Goal: Obtain resource: Obtain resource

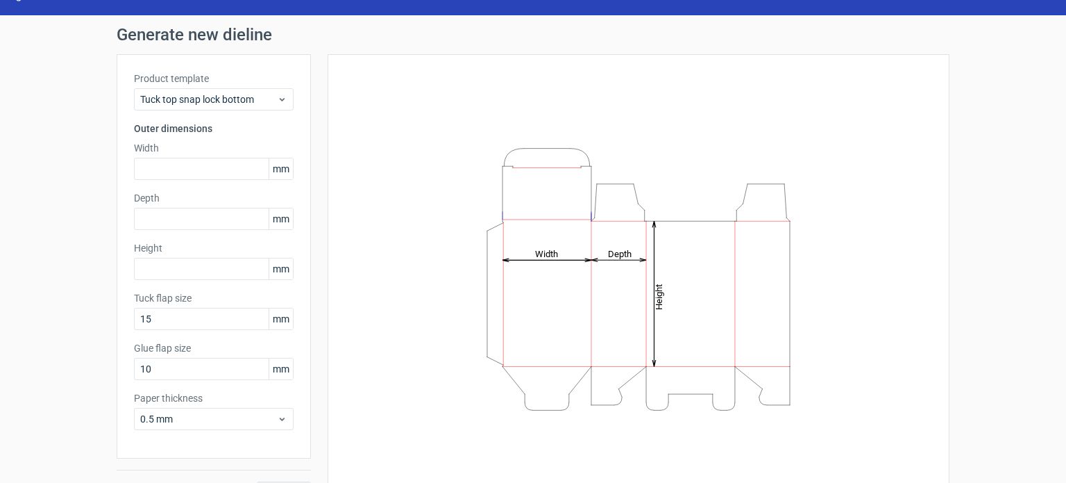
scroll to position [29, 0]
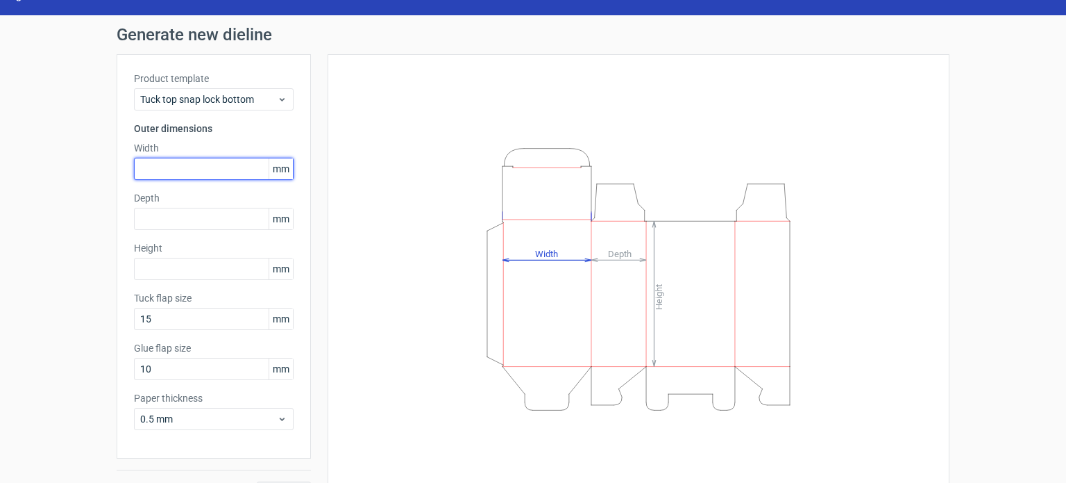
click at [207, 173] on input "text" at bounding box center [214, 169] width 160 height 22
type input "45"
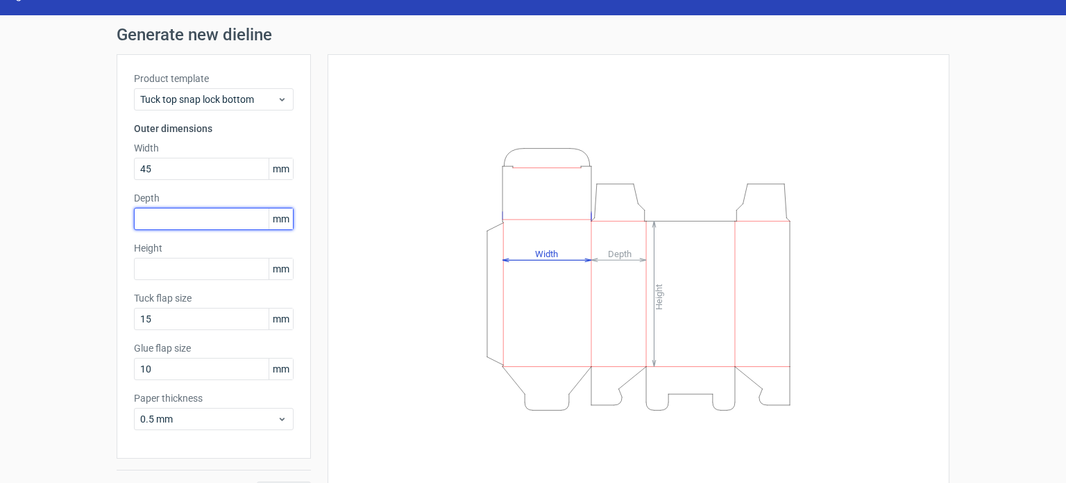
click at [203, 215] on input "text" at bounding box center [214, 219] width 160 height 22
type input "45"
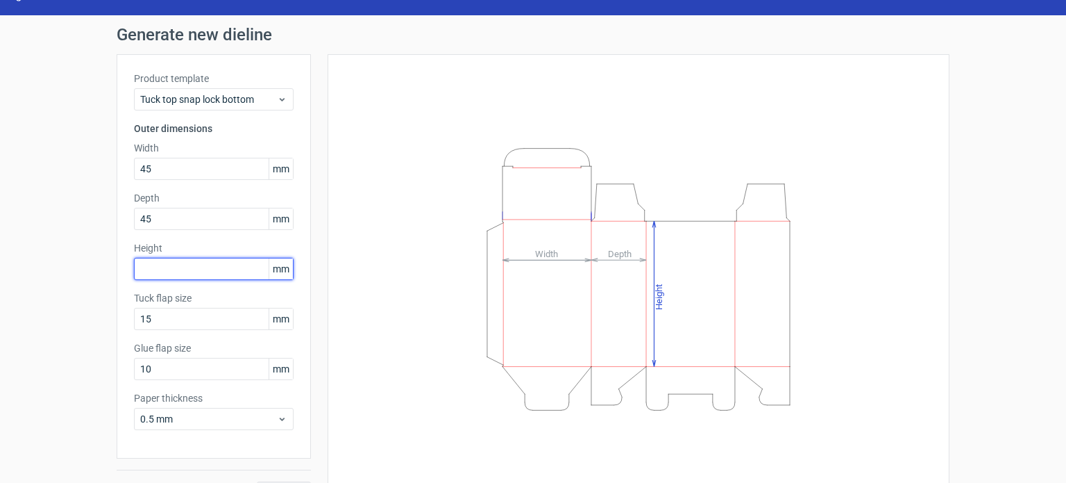
click at [192, 270] on input "text" at bounding box center [214, 269] width 160 height 22
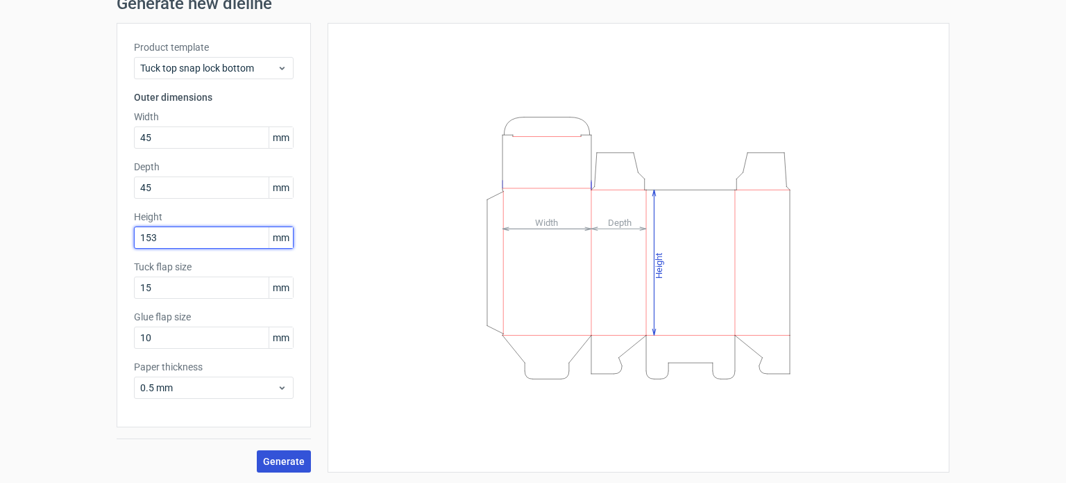
type input "153"
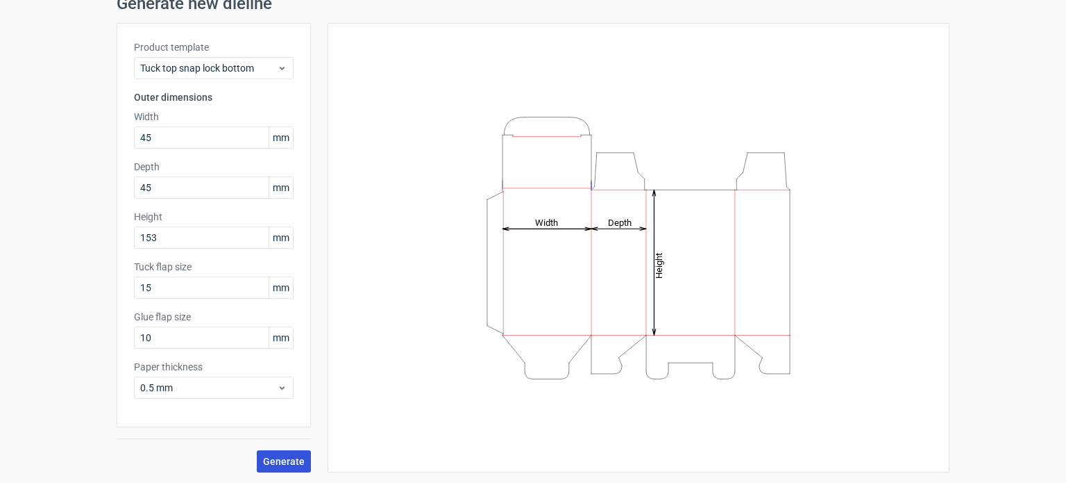
click at [285, 458] on span "Generate" at bounding box center [284, 461] width 42 height 10
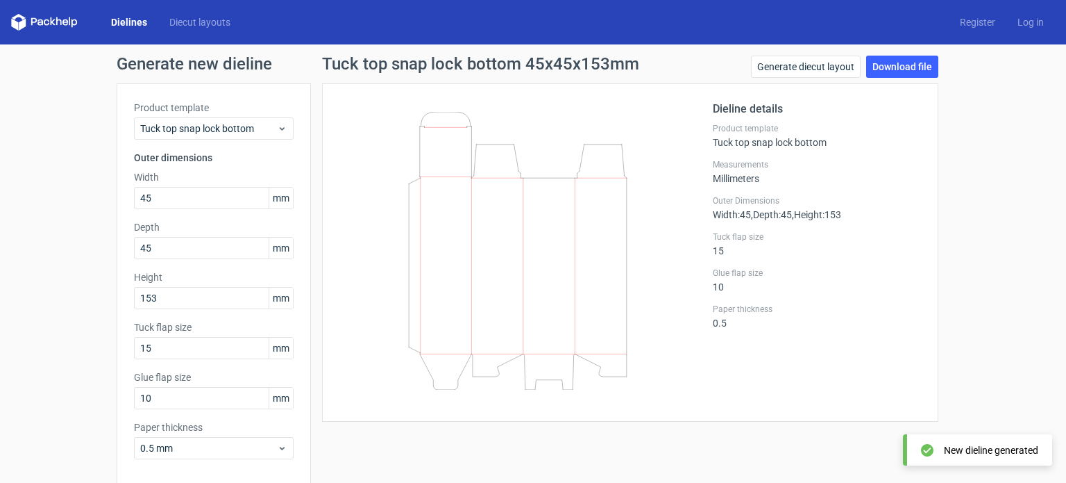
scroll to position [18, 0]
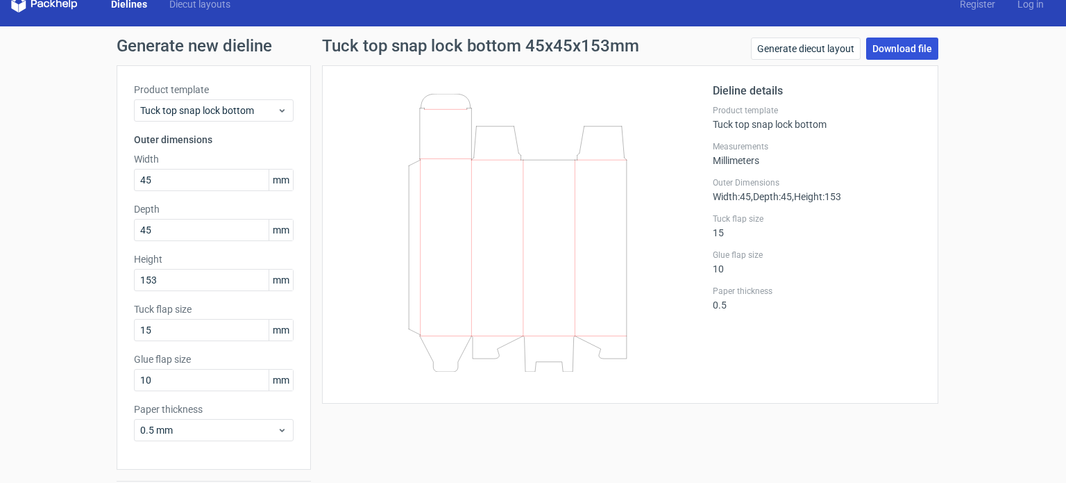
click at [882, 53] on link "Download file" at bounding box center [902, 48] width 72 height 22
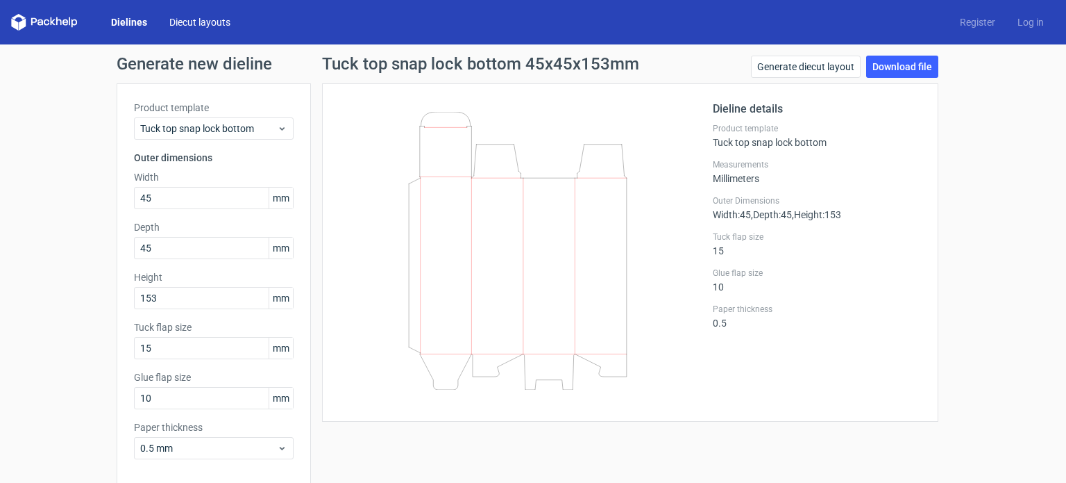
click at [192, 24] on link "Diecut layouts" at bounding box center [199, 22] width 83 height 14
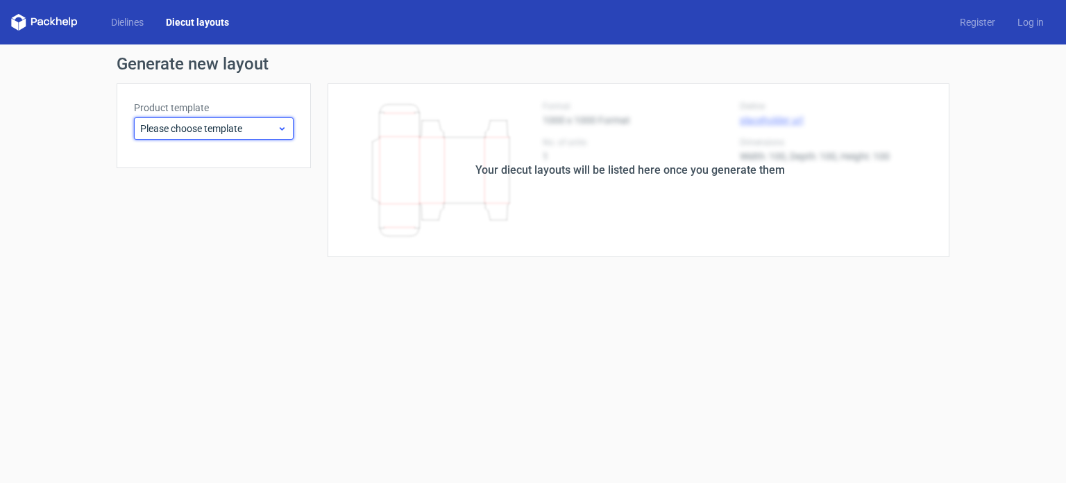
click at [241, 126] on span "Please choose template" at bounding box center [208, 129] width 137 height 14
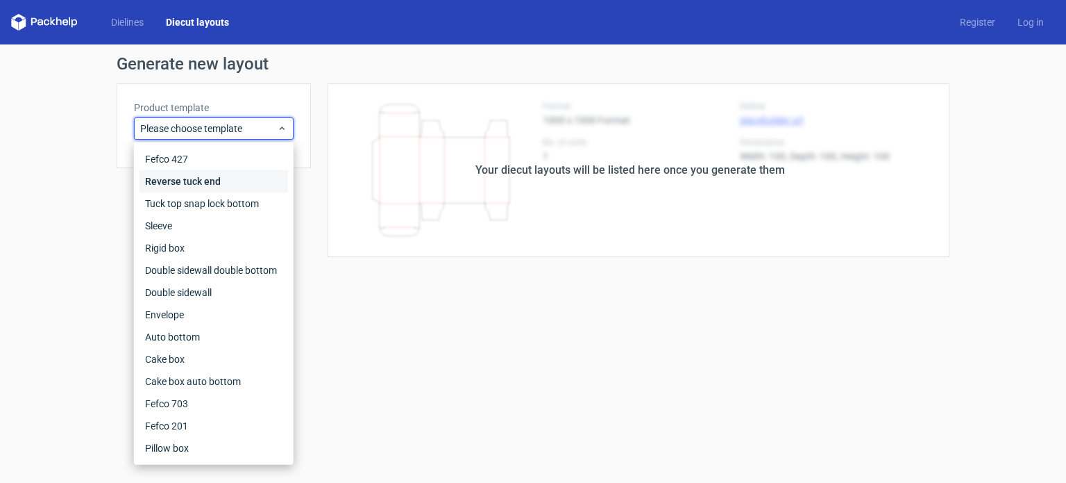
click at [222, 185] on div "Reverse tuck end" at bounding box center [214, 181] width 149 height 22
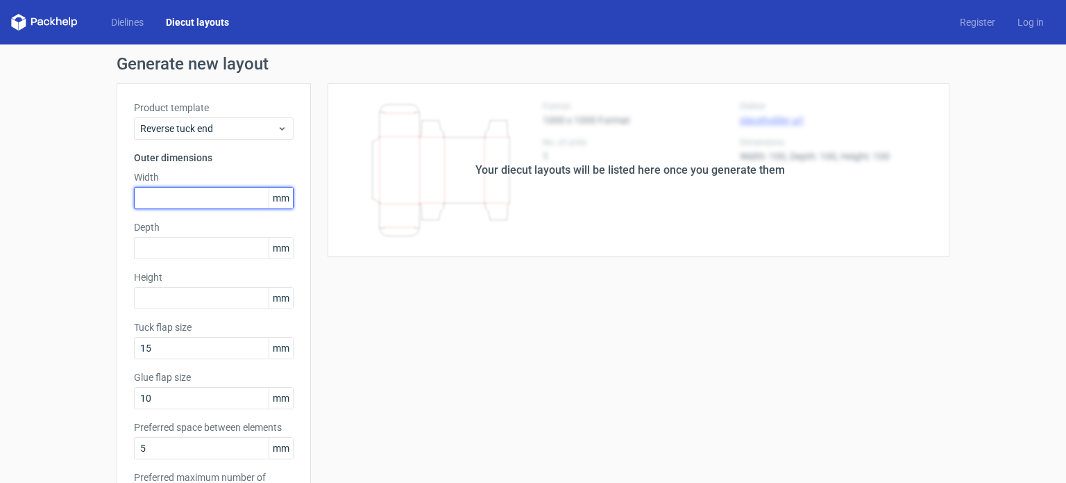
click at [212, 190] on input "text" at bounding box center [214, 198] width 160 height 22
type input "45"
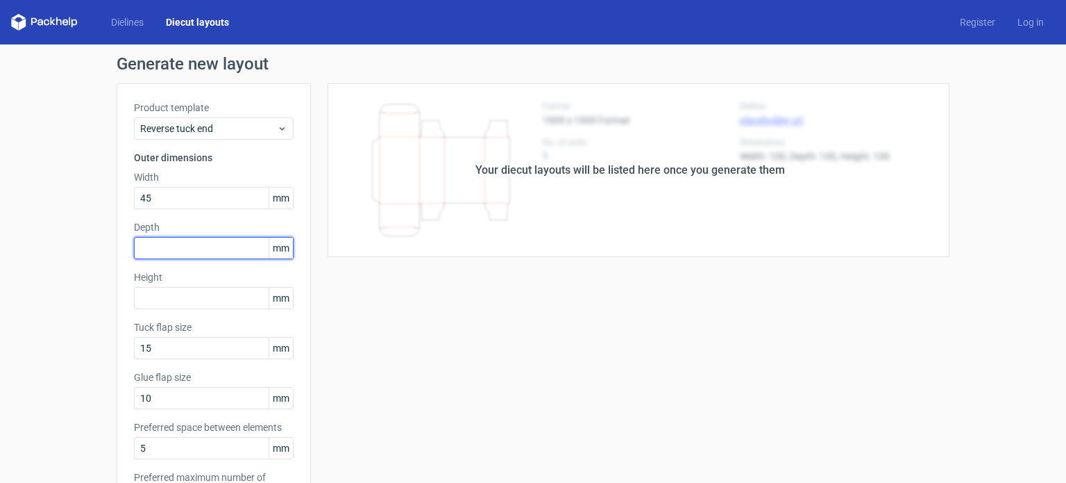
click at [198, 250] on input "text" at bounding box center [214, 248] width 160 height 22
type input "45"
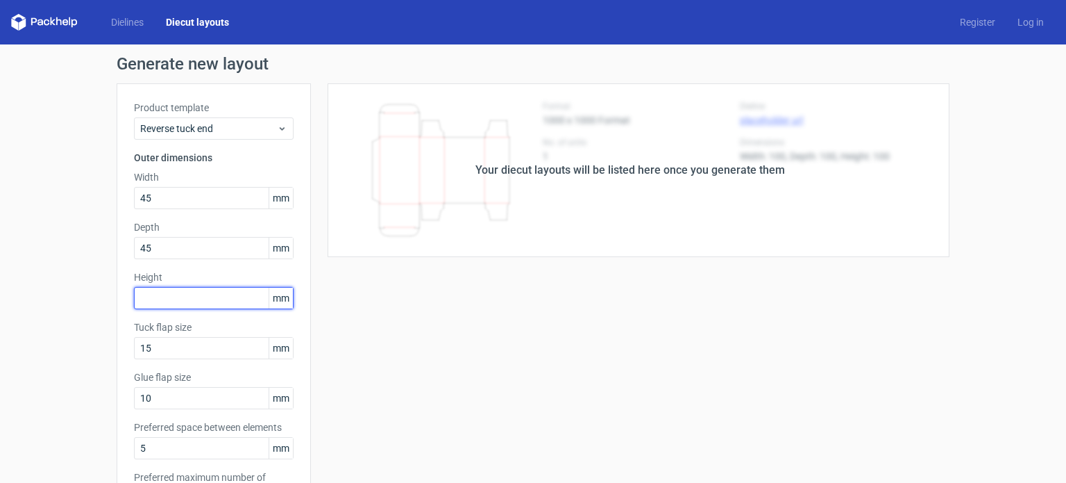
click at [188, 305] on input "text" at bounding box center [214, 298] width 160 height 22
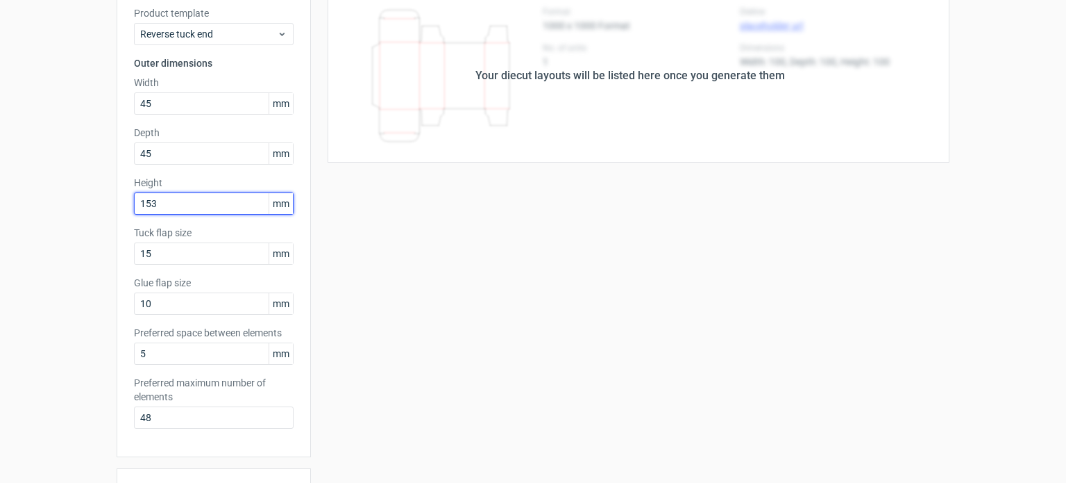
scroll to position [100, 0]
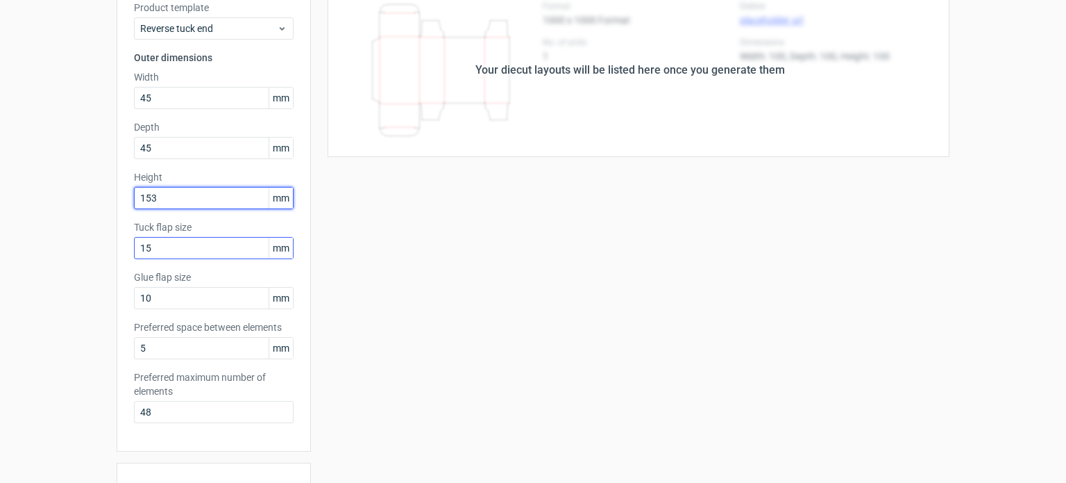
type input "153"
click at [170, 254] on input "15" at bounding box center [214, 248] width 160 height 22
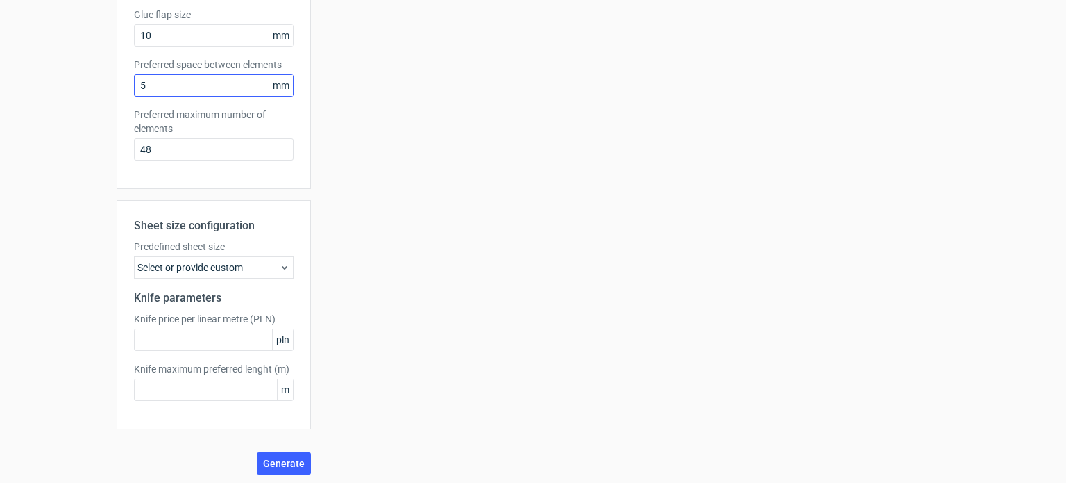
scroll to position [364, 0]
click at [192, 262] on div "Select or provide custom" at bounding box center [214, 266] width 160 height 22
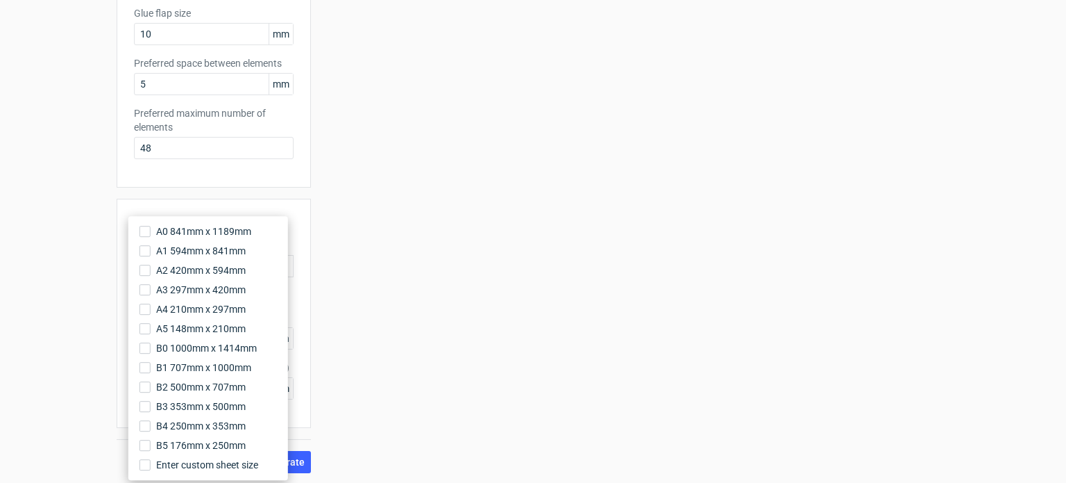
click at [267, 199] on div "Sheet size configuration Predefined sheet size Select or provide custom Knife p…" at bounding box center [214, 313] width 194 height 229
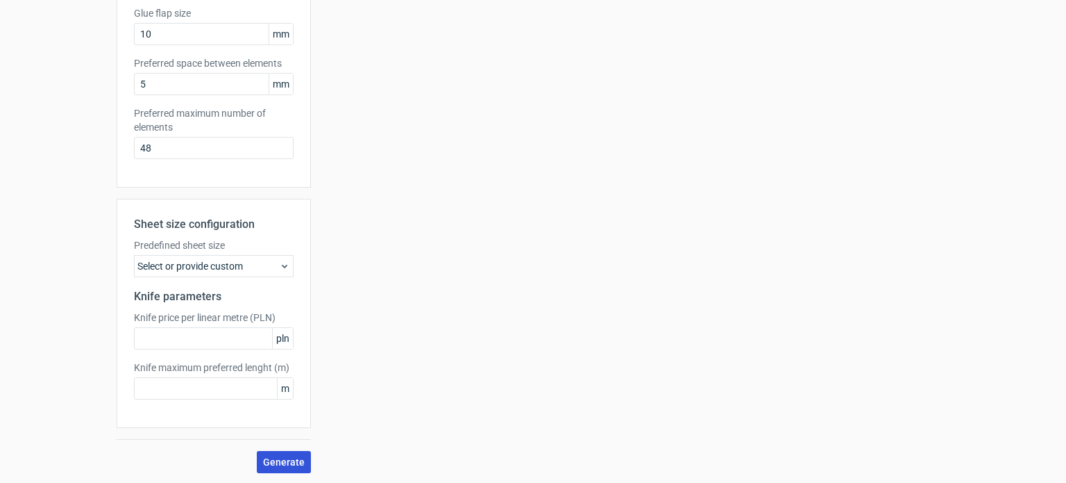
click at [287, 460] on span "Generate" at bounding box center [284, 462] width 42 height 10
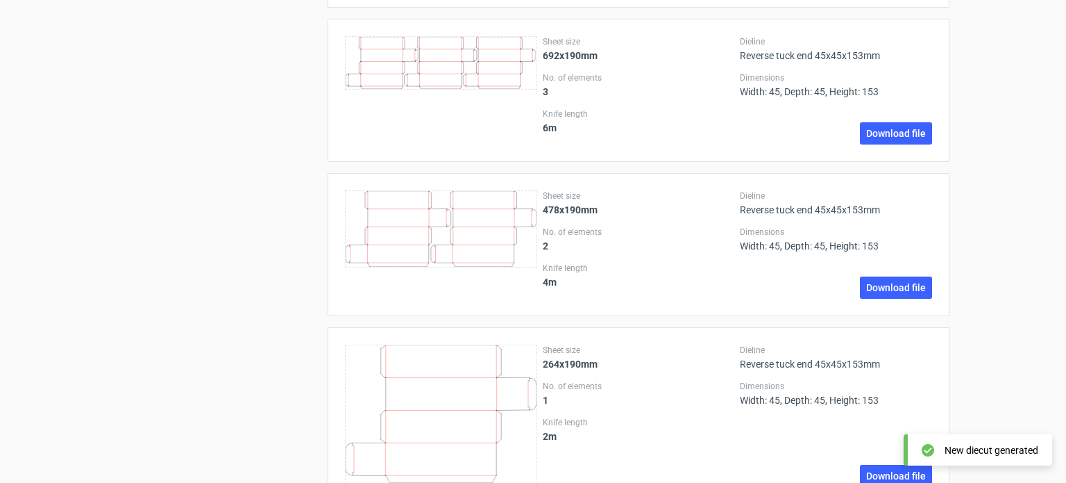
scroll to position [2207, 0]
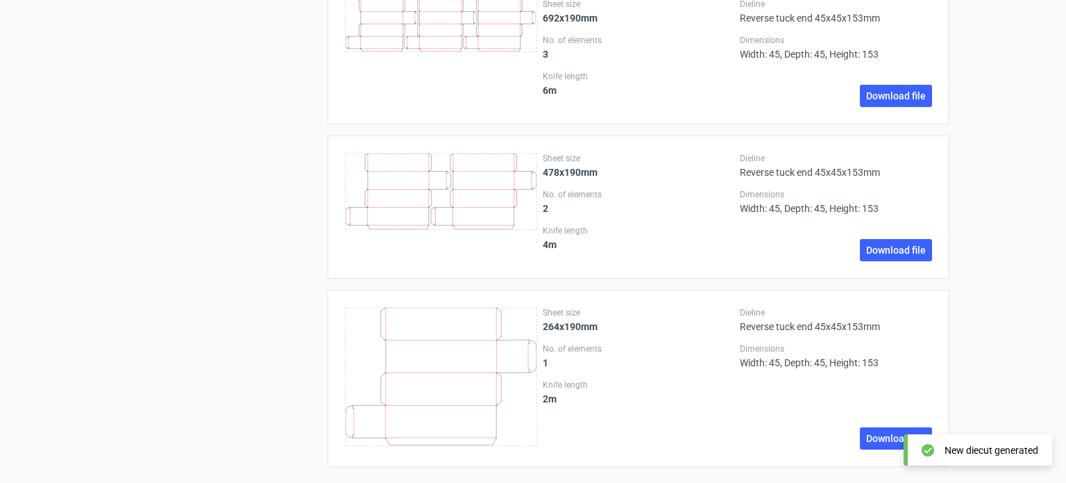
click at [482, 394] on icon at bounding box center [441, 376] width 192 height 138
click at [891, 430] on link "Download file" at bounding box center [896, 438] width 72 height 22
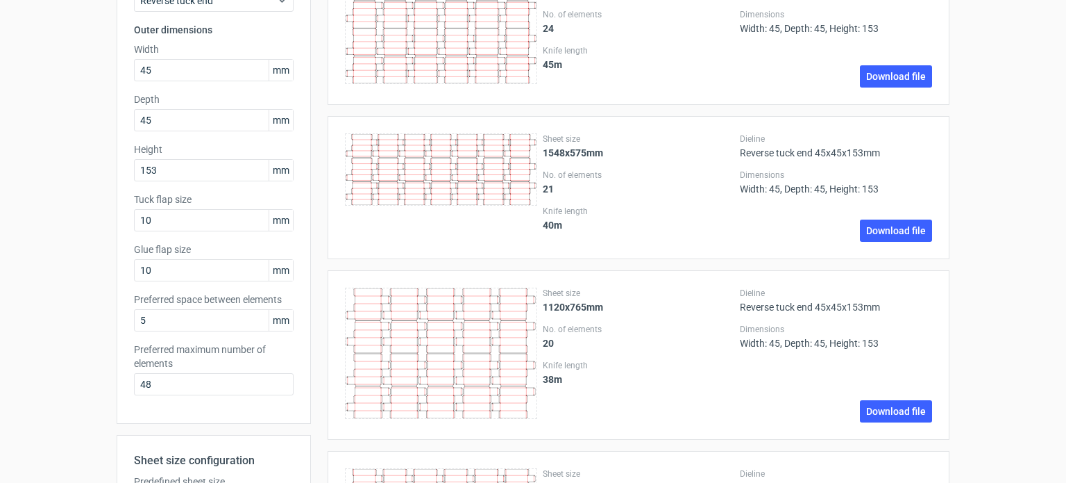
scroll to position [190, 0]
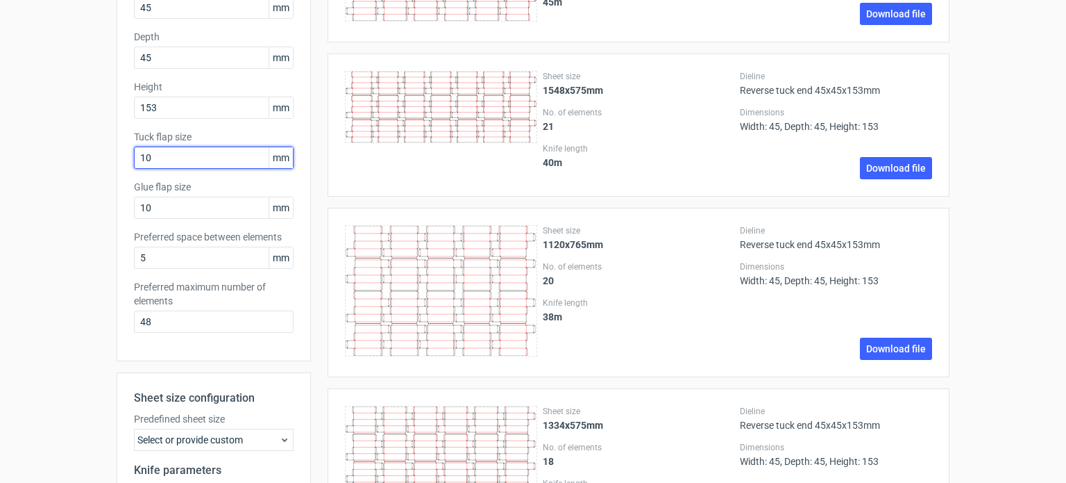
drag, startPoint x: 183, startPoint y: 158, endPoint x: 120, endPoint y: 156, distance: 63.2
click at [120, 156] on div "Product template Reverse tuck end Outer dimensions Width 45 mm Depth 45 mm Heig…" at bounding box center [214, 127] width 194 height 468
type input "1"
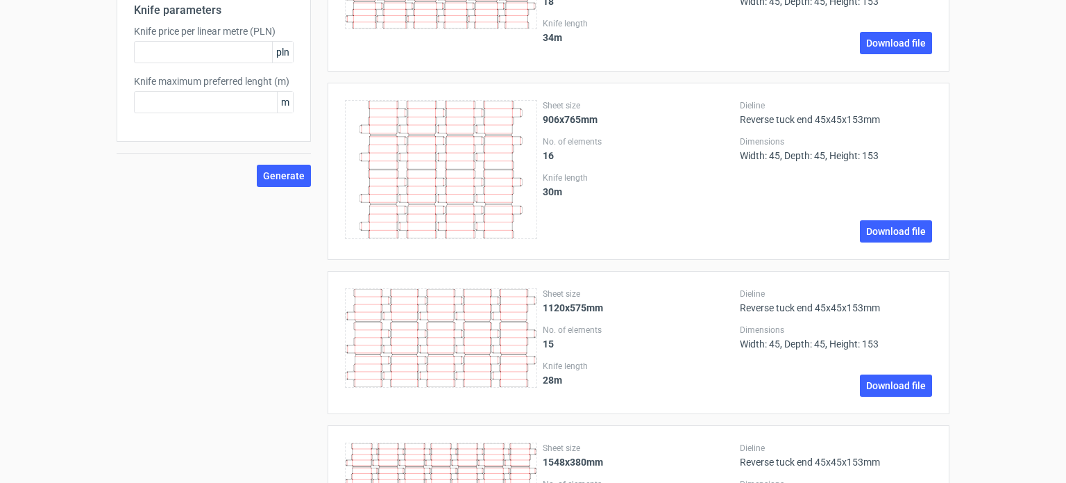
scroll to position [651, 0]
type input "23"
click at [271, 174] on span "Generate" at bounding box center [284, 174] width 42 height 10
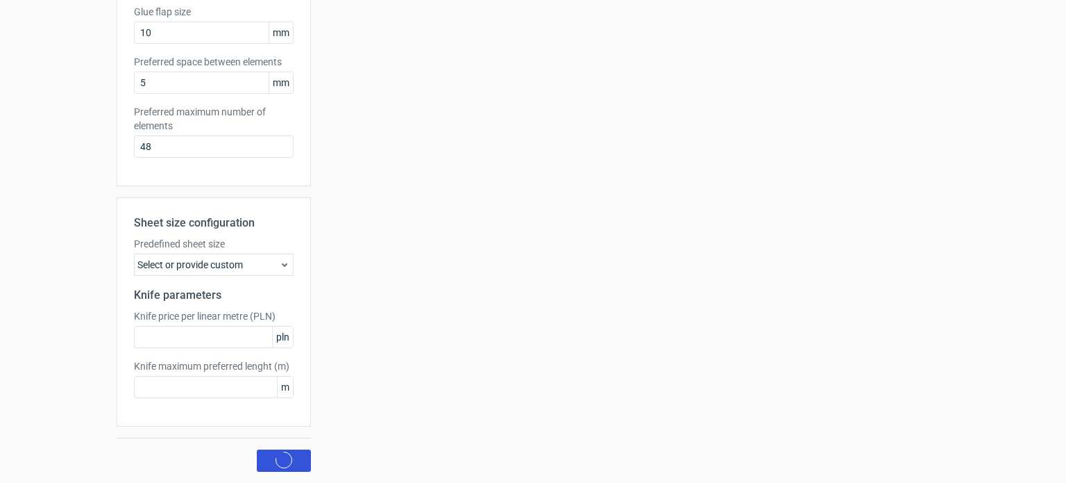
scroll to position [364, 0]
click at [255, 271] on div "Select or provide custom" at bounding box center [214, 266] width 160 height 22
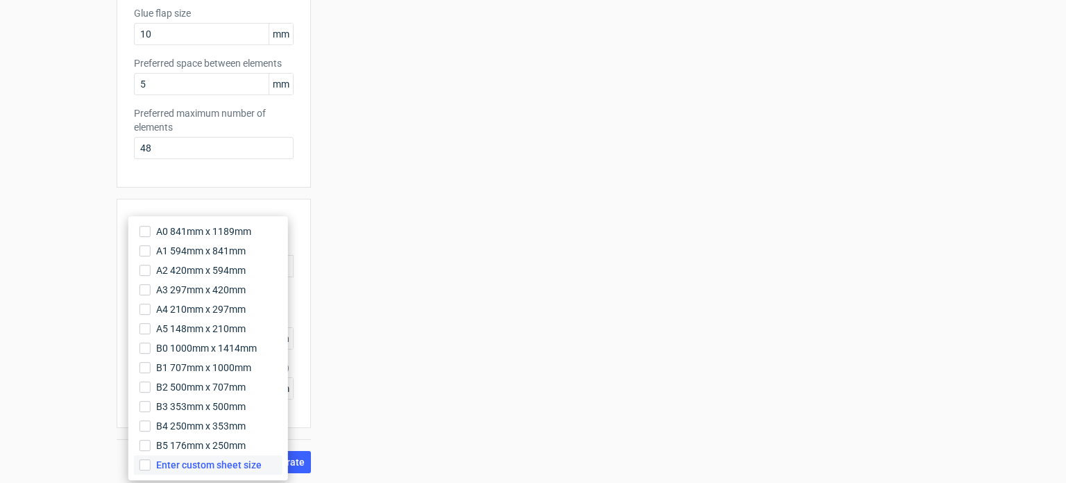
click at [221, 464] on span "Enter custom sheet size" at bounding box center [209, 465] width 106 height 14
click at [151, 464] on input "Enter custom sheet size" at bounding box center [145, 464] width 11 height 11
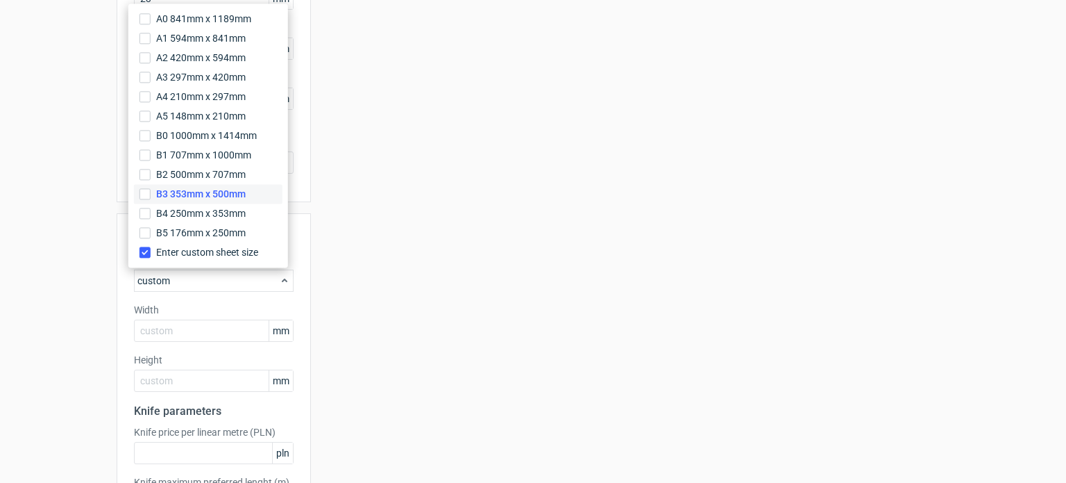
scroll to position [350, 0]
click at [231, 100] on span "A4 210mm x 297mm" at bounding box center [201, 96] width 90 height 14
click at [151, 100] on input "A4 210mm x 297mm" at bounding box center [145, 95] width 11 height 11
click at [156, 92] on span "A4 210mm x 297mm" at bounding box center [201, 96] width 90 height 14
click at [151, 92] on input "A4 210mm x 297mm" at bounding box center [145, 95] width 11 height 11
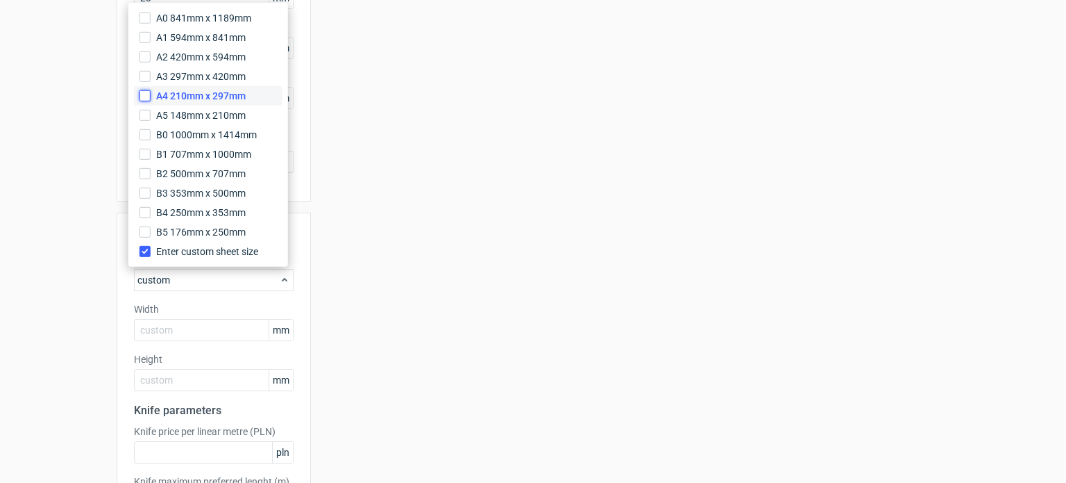
click at [146, 94] on input "A4 210mm x 297mm" at bounding box center [145, 95] width 11 height 11
click at [145, 72] on input "A3 297mm x 420mm" at bounding box center [145, 76] width 11 height 11
click at [152, 98] on label "A4 210mm x 297mm" at bounding box center [208, 95] width 149 height 19
click at [151, 98] on input "A4 210mm x 297mm" at bounding box center [145, 95] width 11 height 11
click at [178, 319] on input "text" at bounding box center [214, 330] width 160 height 22
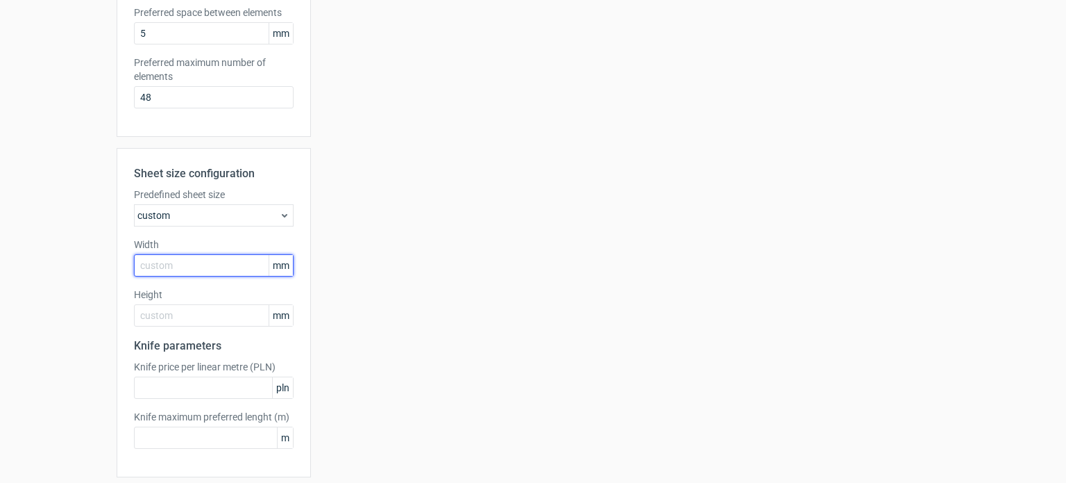
scroll to position [417, 0]
click at [225, 198] on div "Predefined sheet size custom" at bounding box center [214, 204] width 160 height 39
click at [219, 207] on div "custom" at bounding box center [214, 212] width 160 height 22
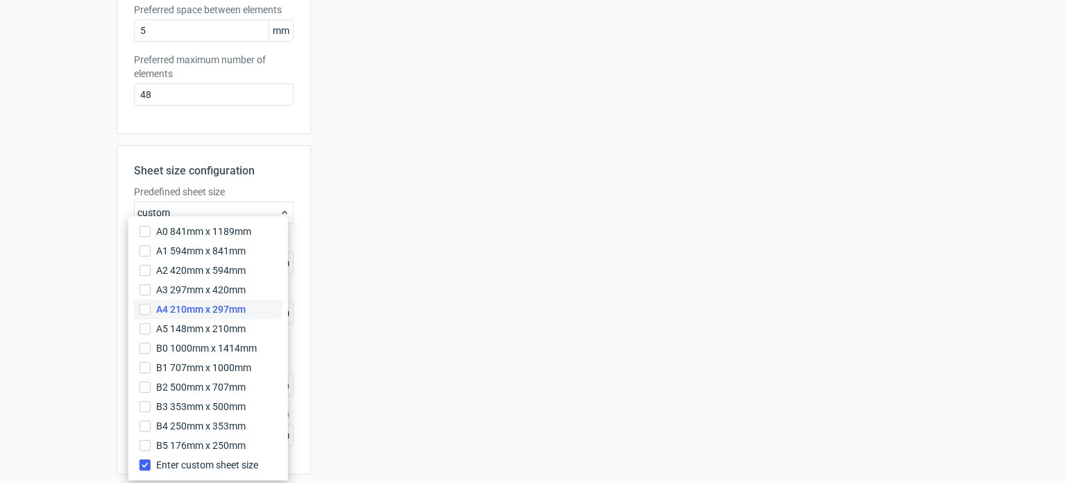
click at [162, 313] on span "A4 210mm x 297mm" at bounding box center [201, 309] width 90 height 14
click at [151, 313] on input "A4 210mm x 297mm" at bounding box center [145, 308] width 11 height 11
click at [256, 177] on h2 "Sheet size configuration" at bounding box center [214, 170] width 160 height 17
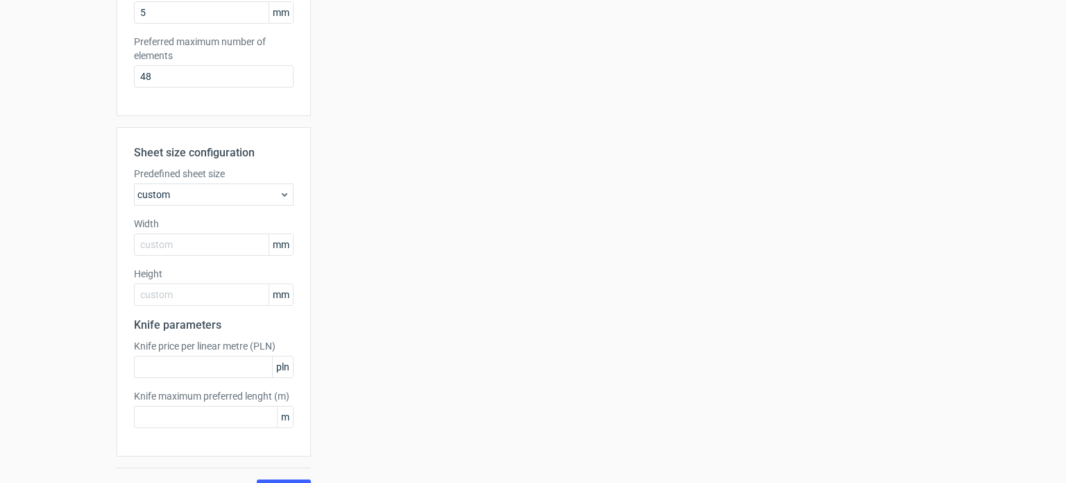
scroll to position [464, 0]
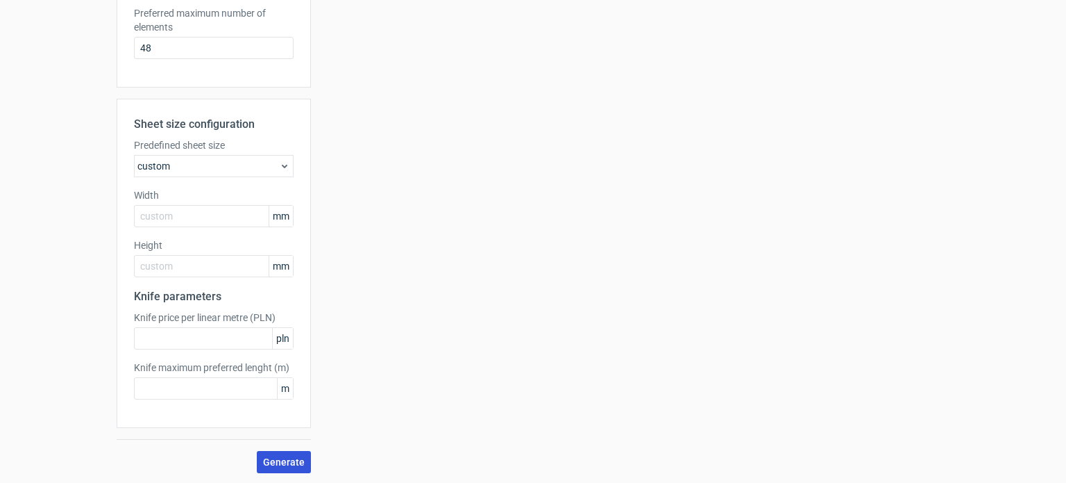
click at [285, 468] on button "Generate" at bounding box center [284, 462] width 54 height 22
click at [283, 460] on span "Generate" at bounding box center [284, 462] width 42 height 10
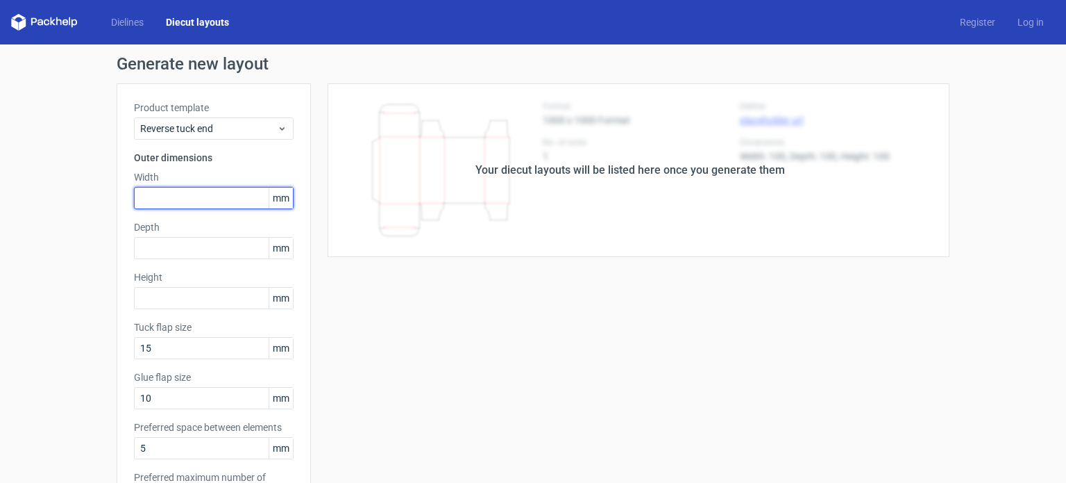
click at [173, 202] on input "text" at bounding box center [214, 198] width 160 height 22
type input "45"
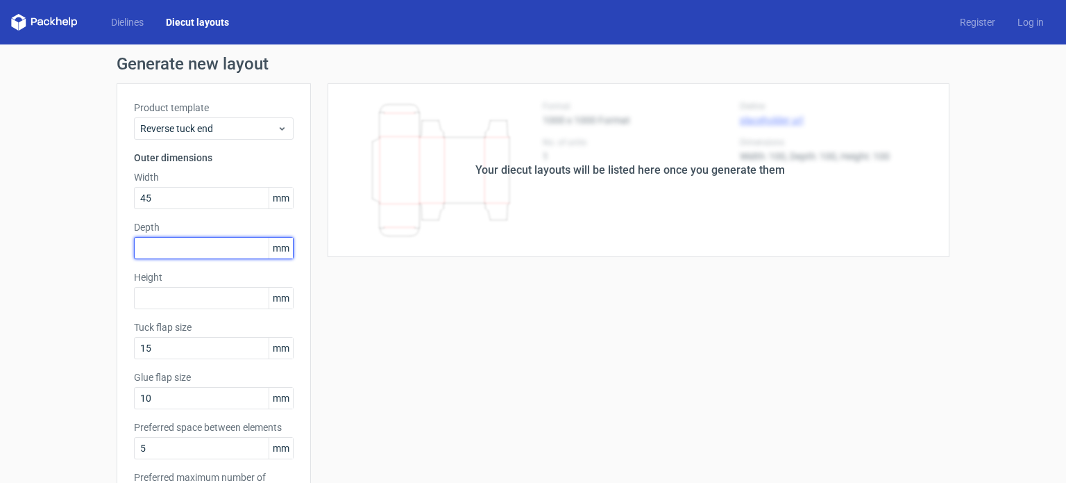
click at [167, 251] on input "text" at bounding box center [214, 248] width 160 height 22
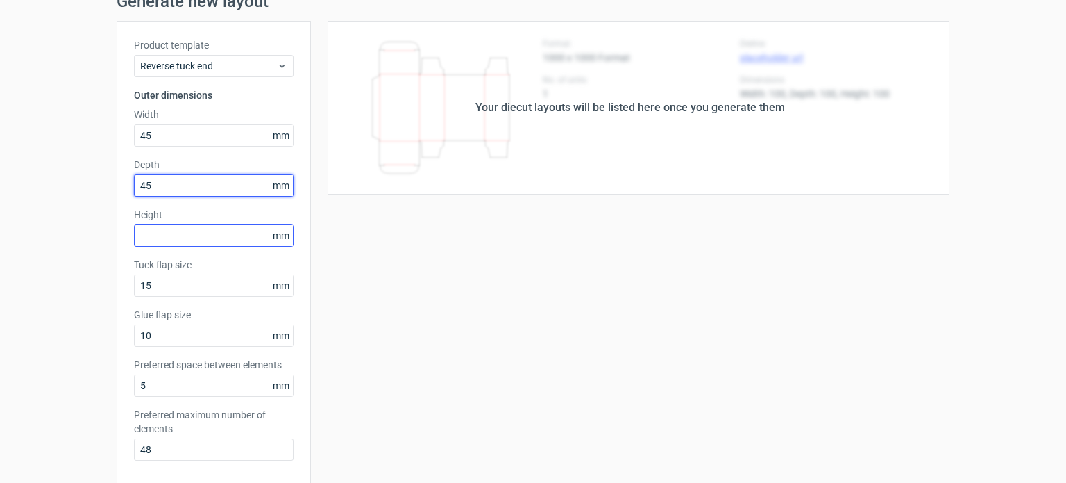
type input "45"
click at [176, 235] on input "text" at bounding box center [214, 235] width 160 height 22
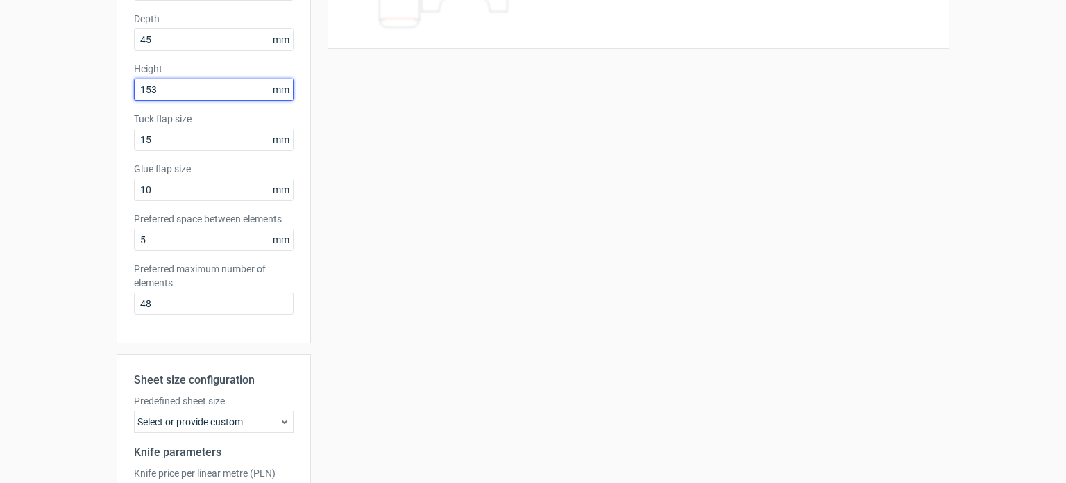
scroll to position [210, 0]
type input "153"
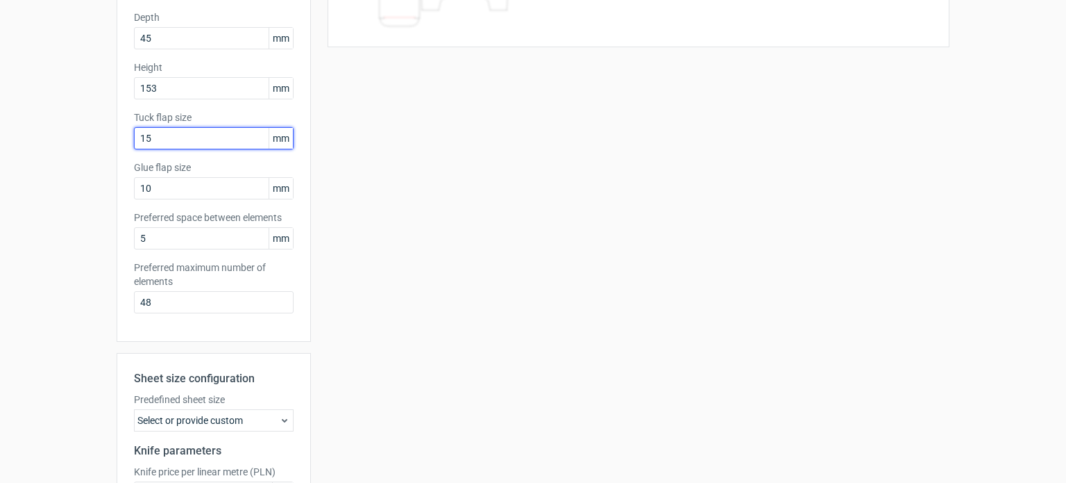
drag, startPoint x: 183, startPoint y: 142, endPoint x: 131, endPoint y: 142, distance: 51.4
click at [134, 142] on input "15" at bounding box center [214, 138] width 160 height 22
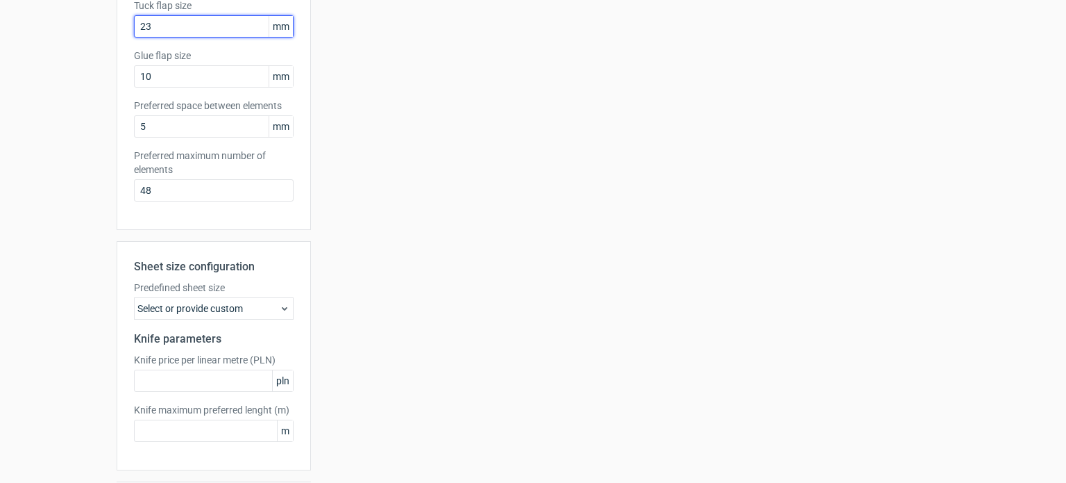
scroll to position [364, 0]
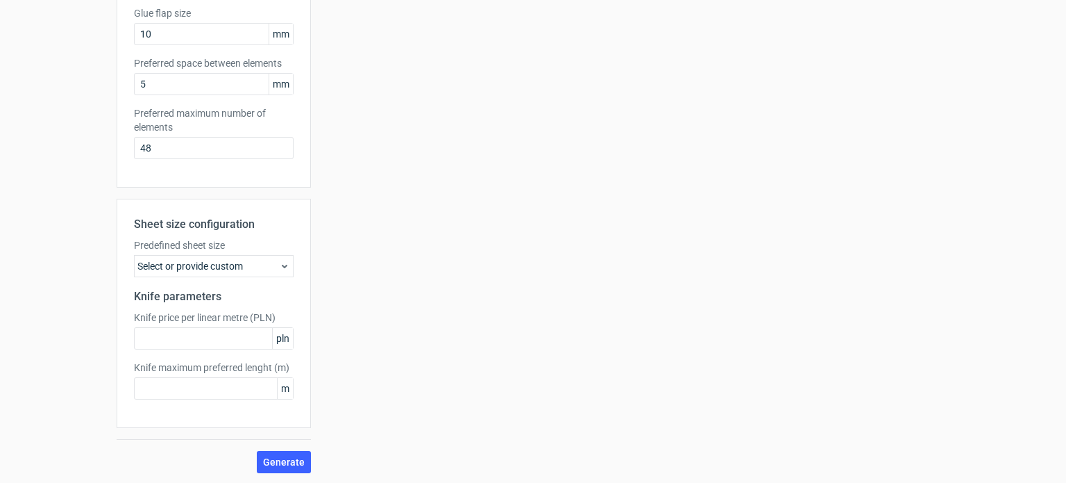
type input "23"
click at [217, 264] on div "Select or provide custom" at bounding box center [214, 266] width 160 height 22
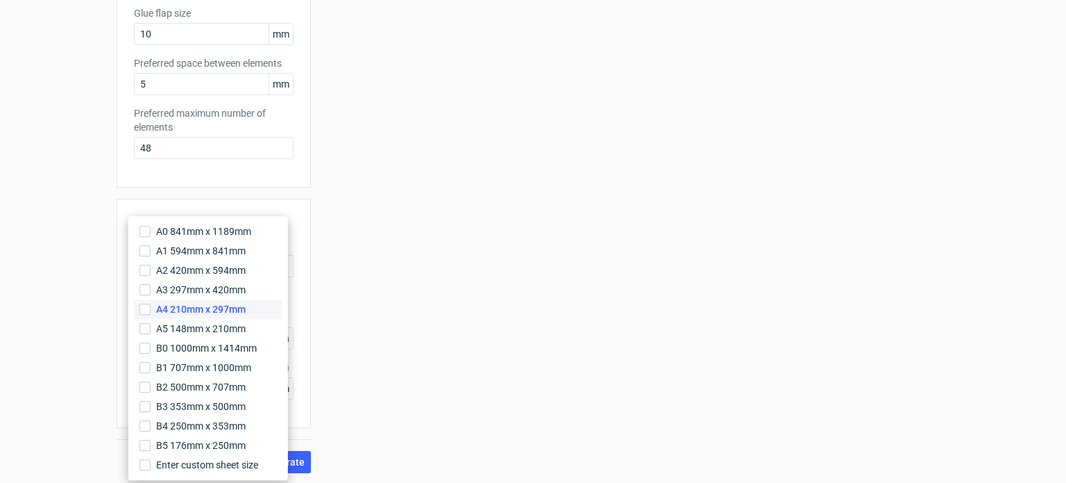
click at [176, 309] on span "A4 210mm x 297mm" at bounding box center [201, 309] width 90 height 14
click at [151, 309] on input "A4 210mm x 297mm" at bounding box center [145, 308] width 11 height 11
click at [279, 200] on div "Sheet size configuration Predefined sheet size A4_210mm_x_297mm Knife parameter…" at bounding box center [214, 313] width 194 height 229
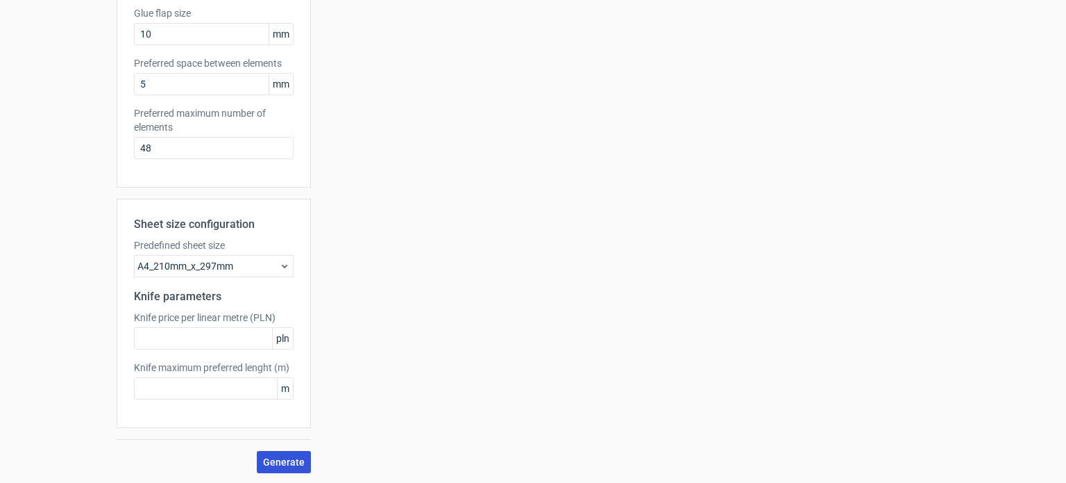
click at [273, 453] on button "Generate" at bounding box center [284, 462] width 54 height 22
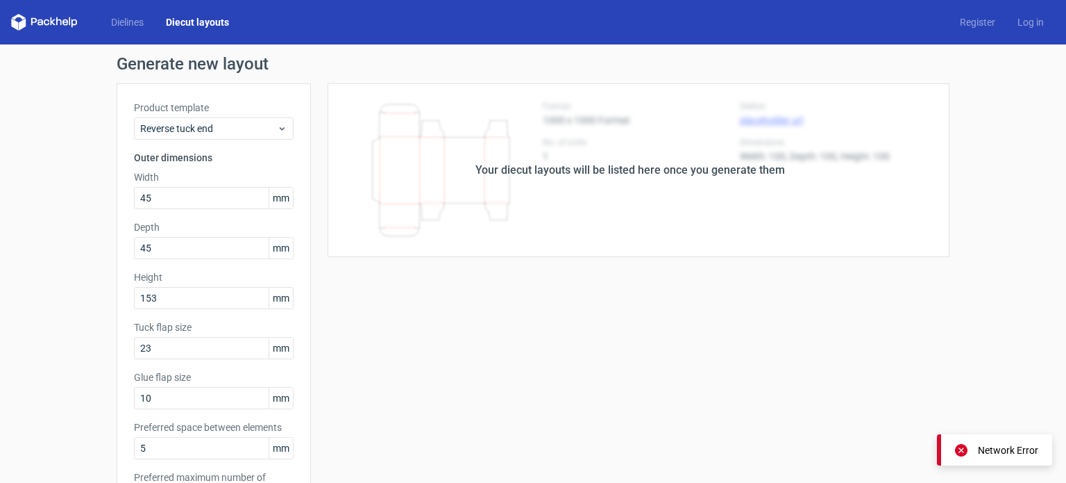
click at [984, 448] on div "Network Error" at bounding box center [1008, 450] width 60 height 14
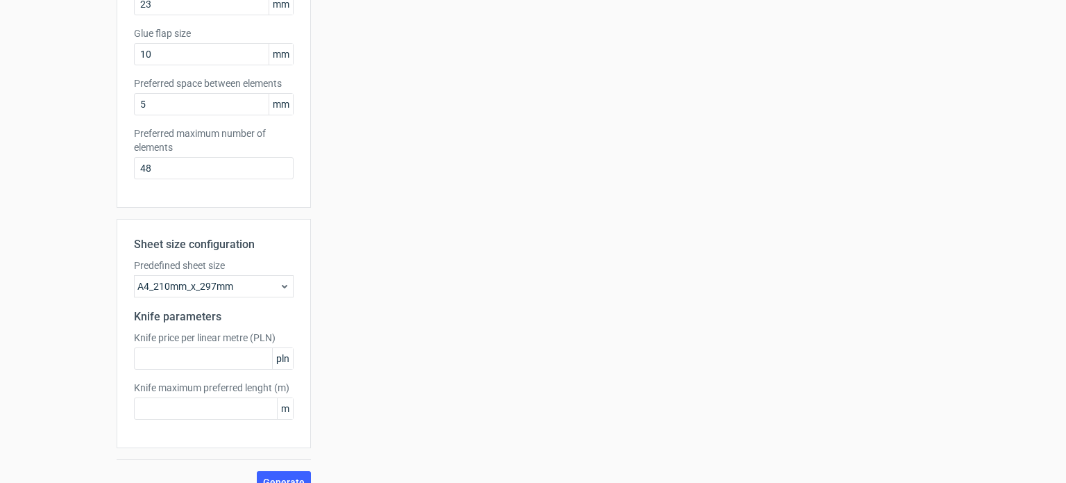
scroll to position [364, 0]
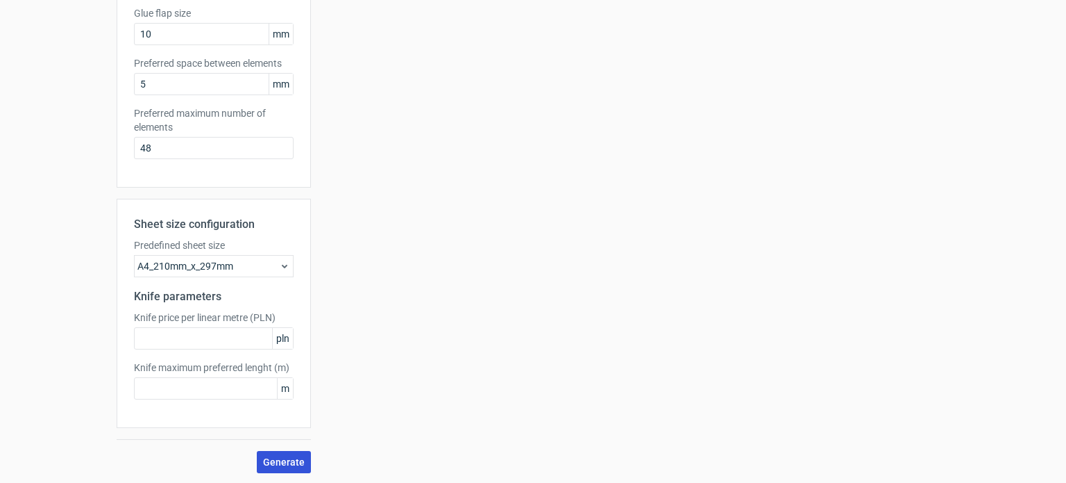
click at [280, 464] on span "Generate" at bounding box center [284, 462] width 42 height 10
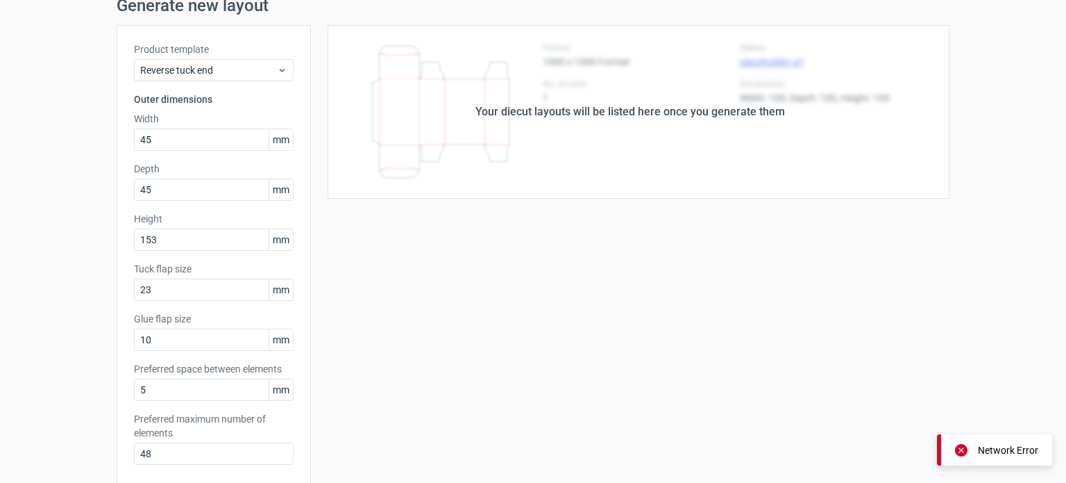
scroll to position [0, 0]
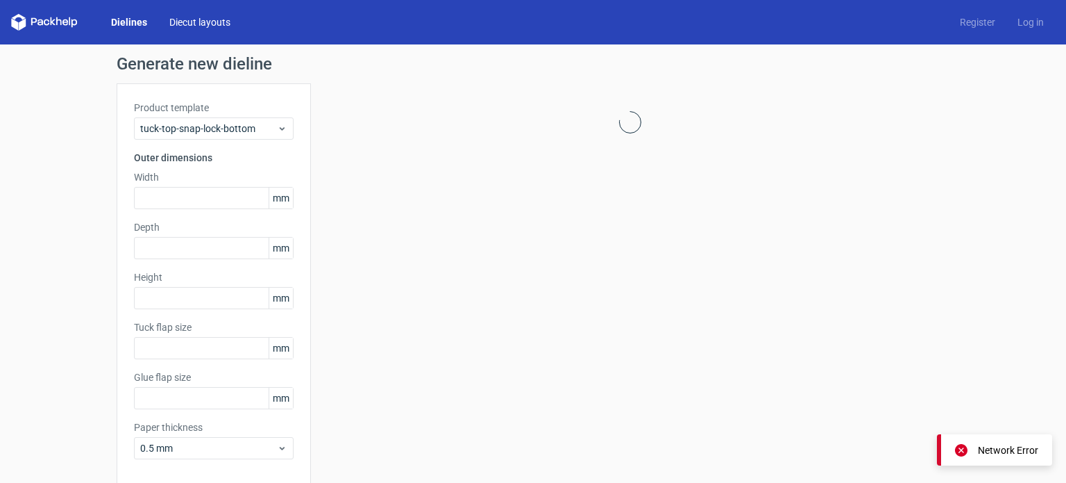
type input "15"
type input "10"
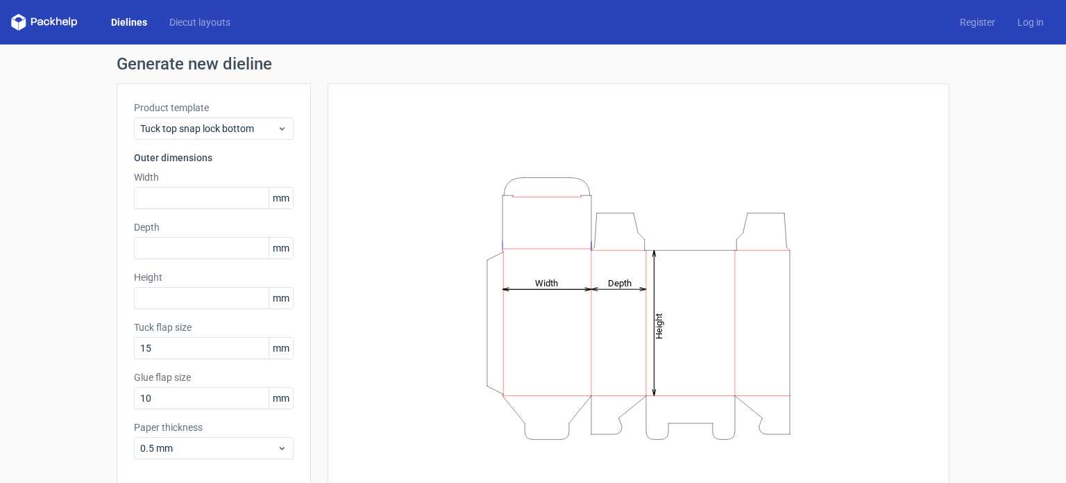
scroll to position [57, 0]
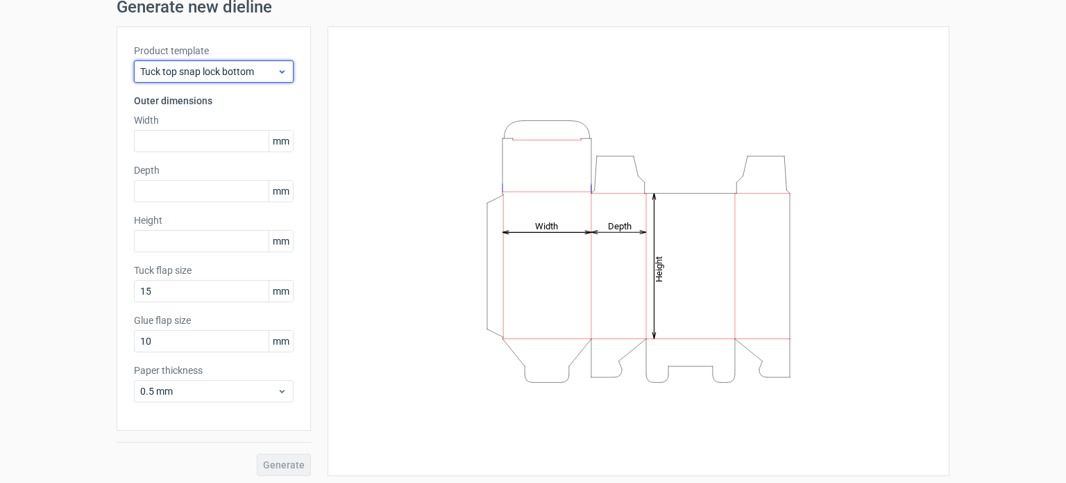
click at [246, 75] on span "Tuck top snap lock bottom" at bounding box center [208, 72] width 137 height 14
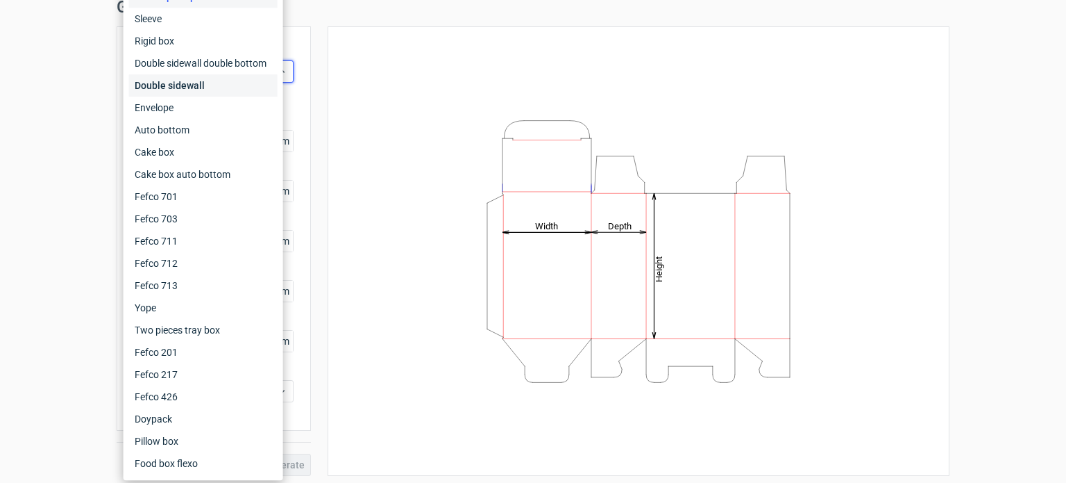
click at [242, 77] on div "Double sidewall" at bounding box center [203, 85] width 149 height 22
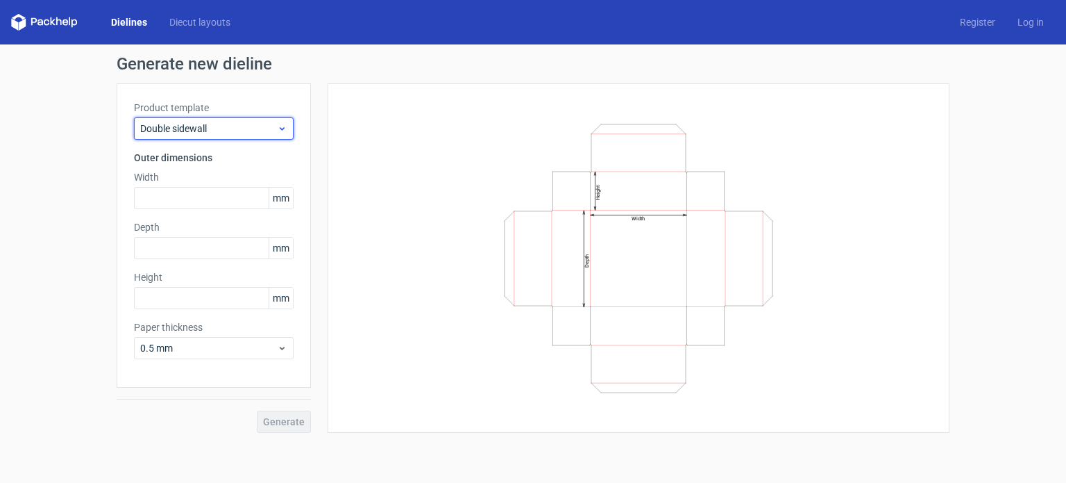
click at [253, 139] on div "Double sidewall" at bounding box center [214, 128] width 160 height 22
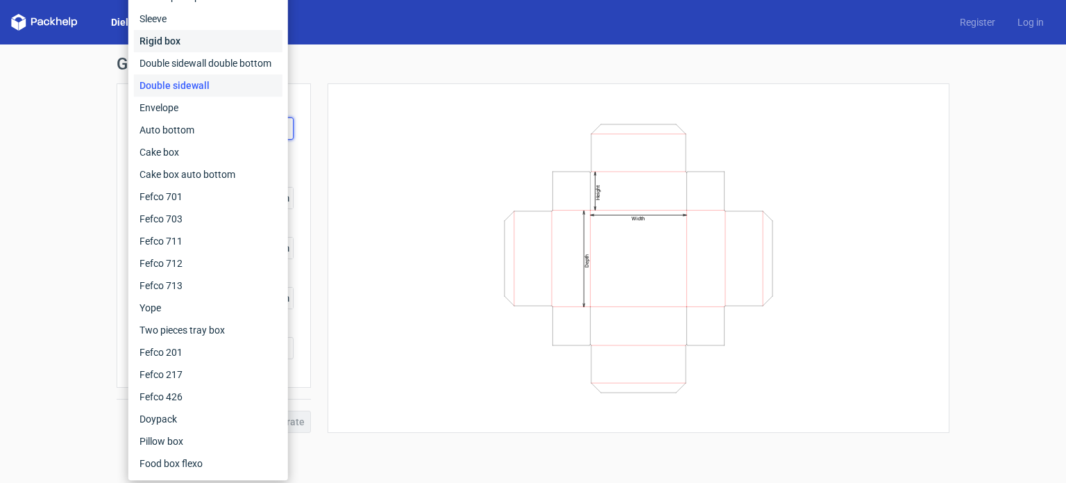
click at [210, 33] on div "Rigid box" at bounding box center [208, 41] width 149 height 22
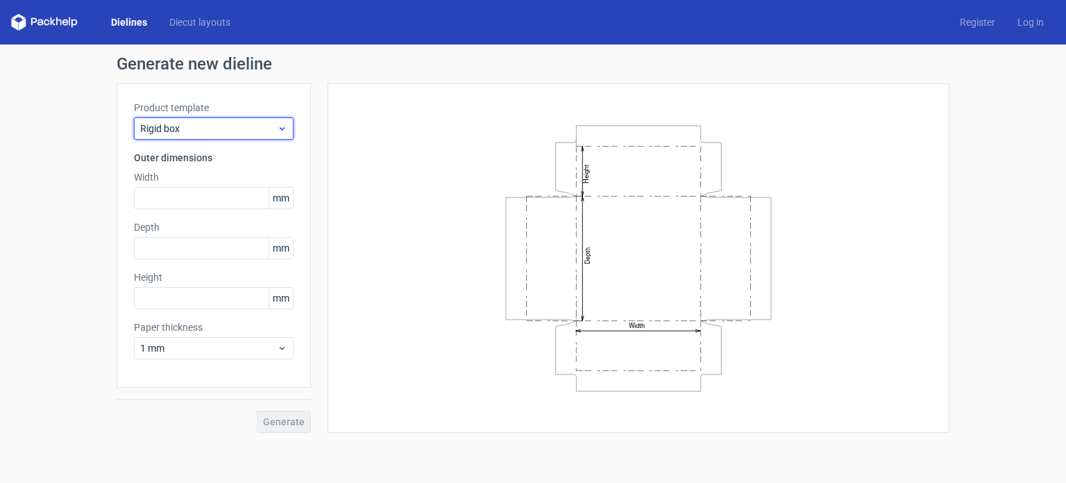
click at [244, 124] on span "Rigid box" at bounding box center [208, 129] width 137 height 14
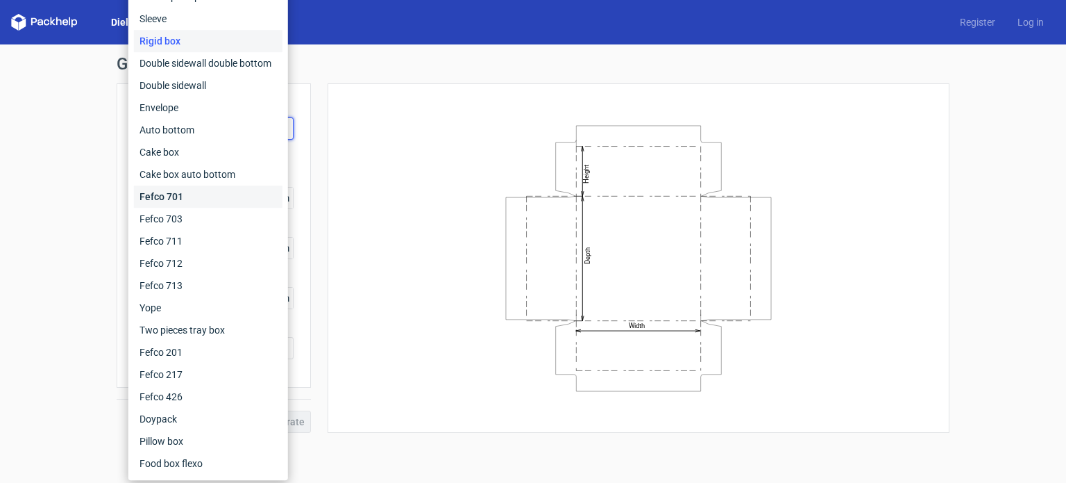
click at [198, 202] on div "Fefco 701" at bounding box center [208, 196] width 149 height 22
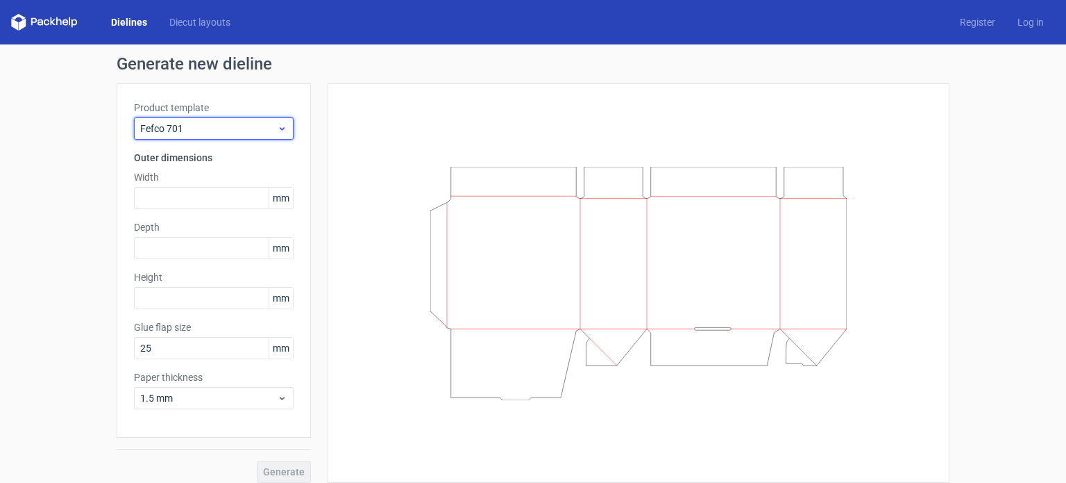
click at [244, 128] on span "Fefco 701" at bounding box center [208, 129] width 137 height 14
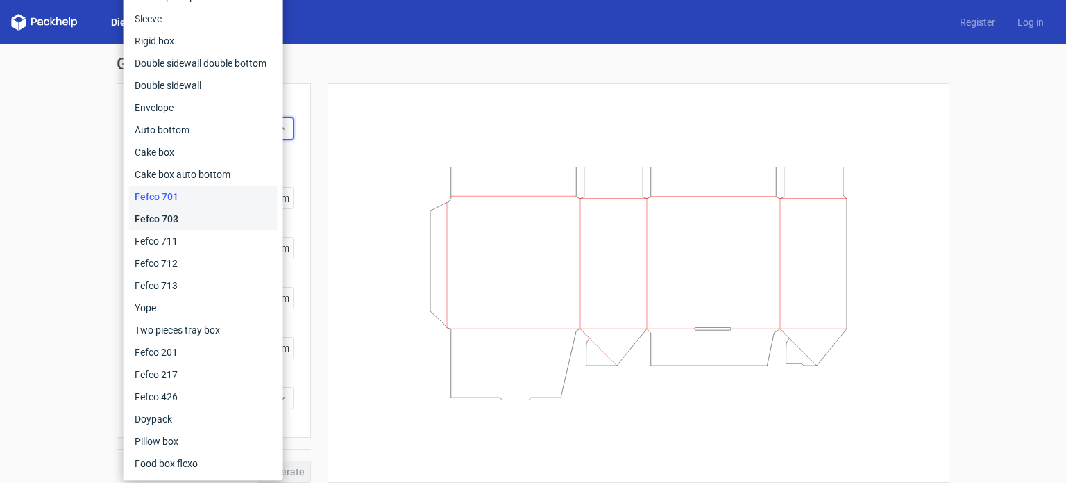
click at [201, 215] on div "Fefco 703" at bounding box center [203, 219] width 149 height 22
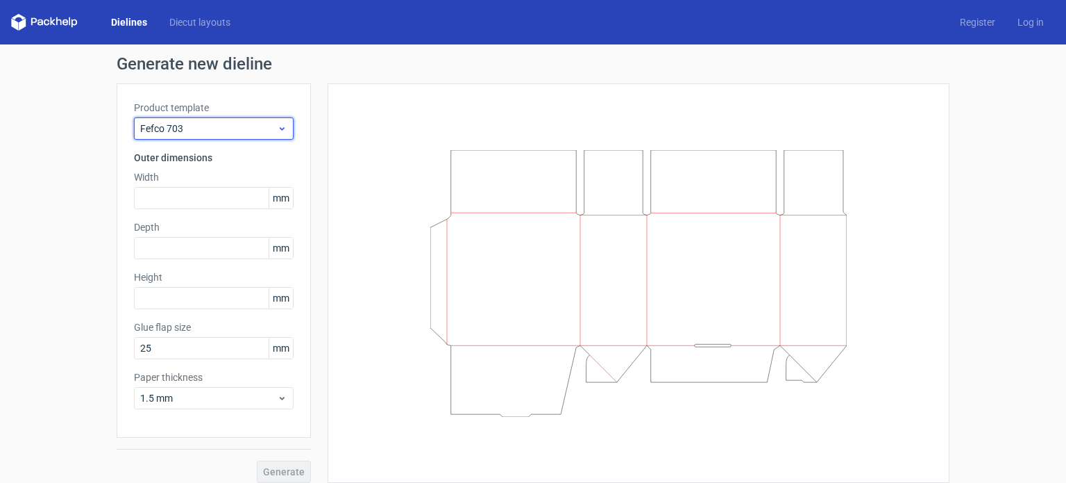
click at [239, 135] on div "Fefco 703" at bounding box center [214, 128] width 160 height 22
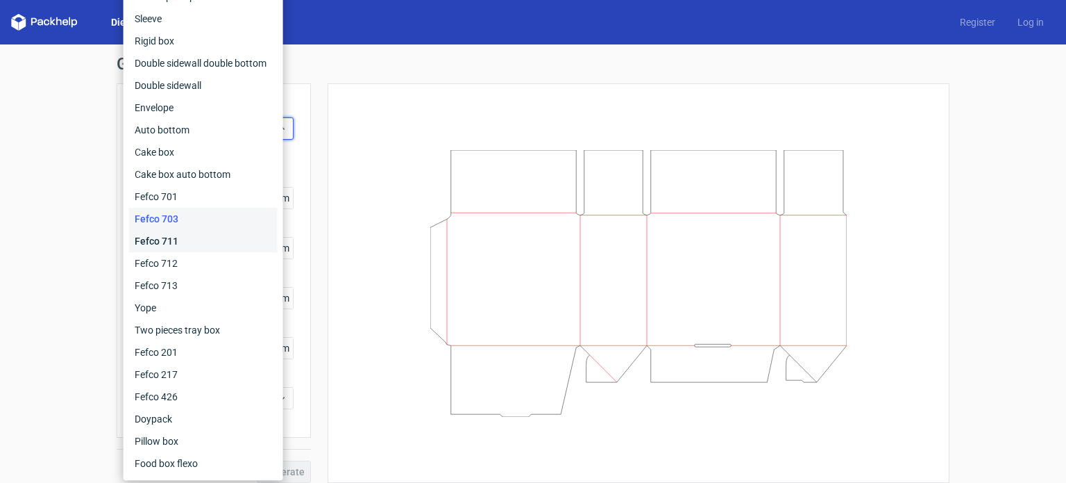
click at [208, 238] on div "Fefco 711" at bounding box center [203, 241] width 149 height 22
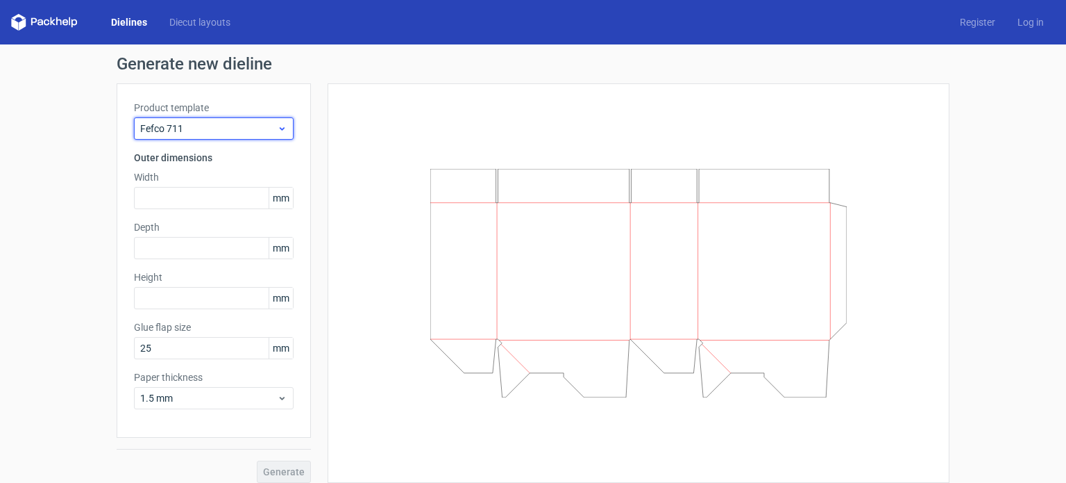
click at [244, 134] on span "Fefco 711" at bounding box center [208, 129] width 137 height 14
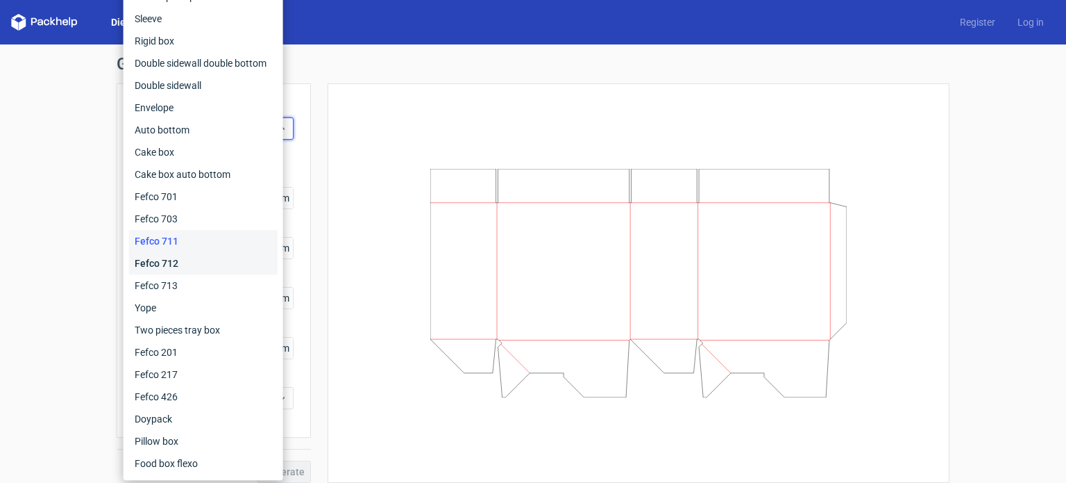
click at [194, 271] on div "Fefco 712" at bounding box center [203, 263] width 149 height 22
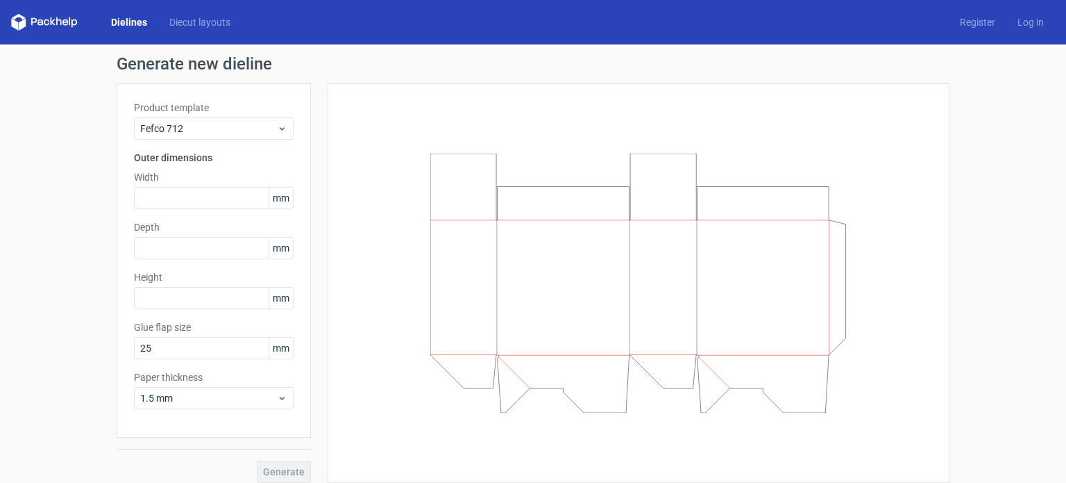
click at [136, 22] on link "Dielines" at bounding box center [129, 22] width 58 height 14
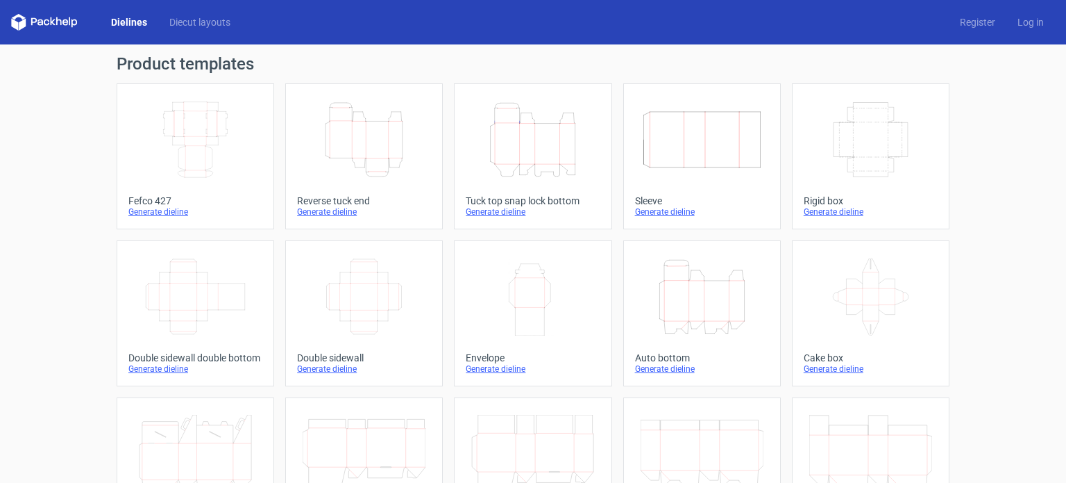
click at [372, 153] on icon "Height Depth Width" at bounding box center [364, 140] width 123 height 78
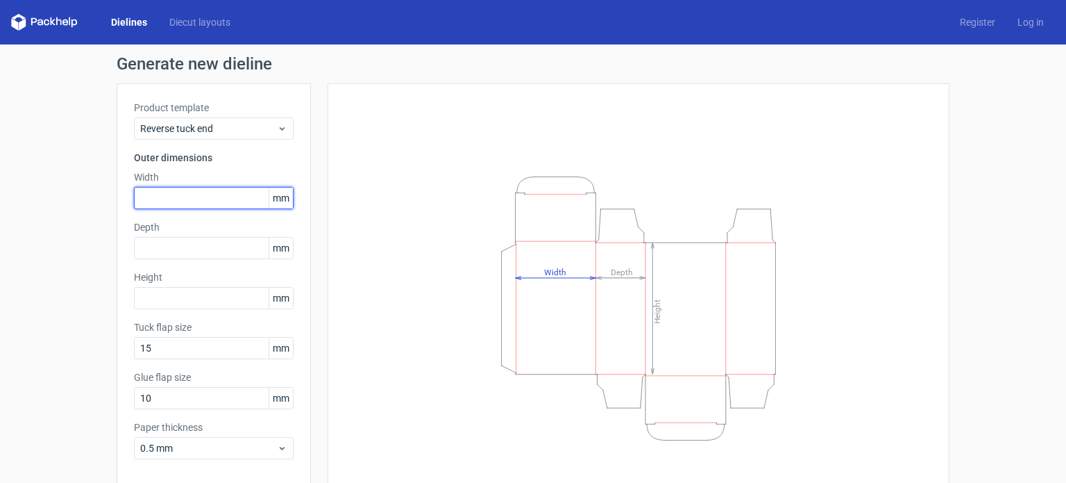
click at [194, 194] on input "text" at bounding box center [214, 198] width 160 height 22
type input "45"
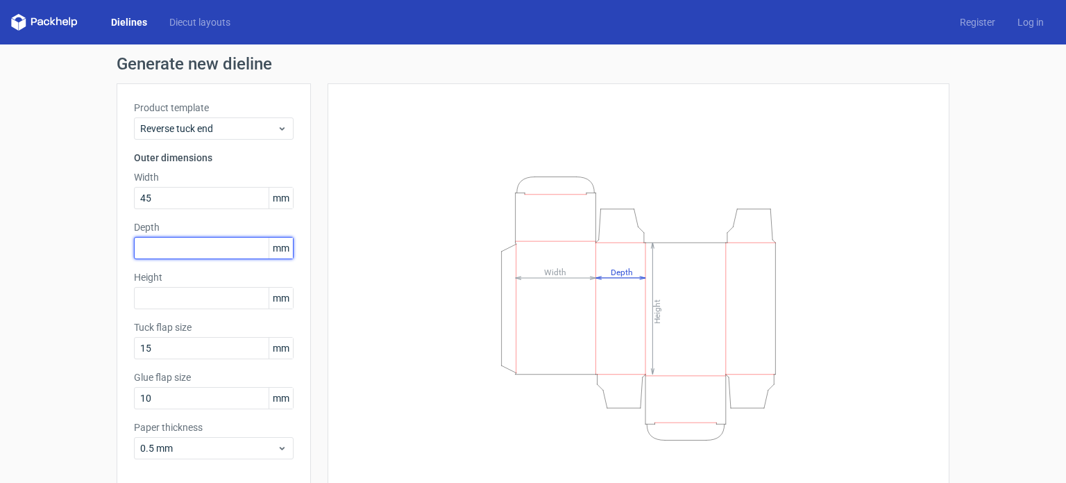
click at [196, 249] on input "text" at bounding box center [214, 248] width 160 height 22
type input "45"
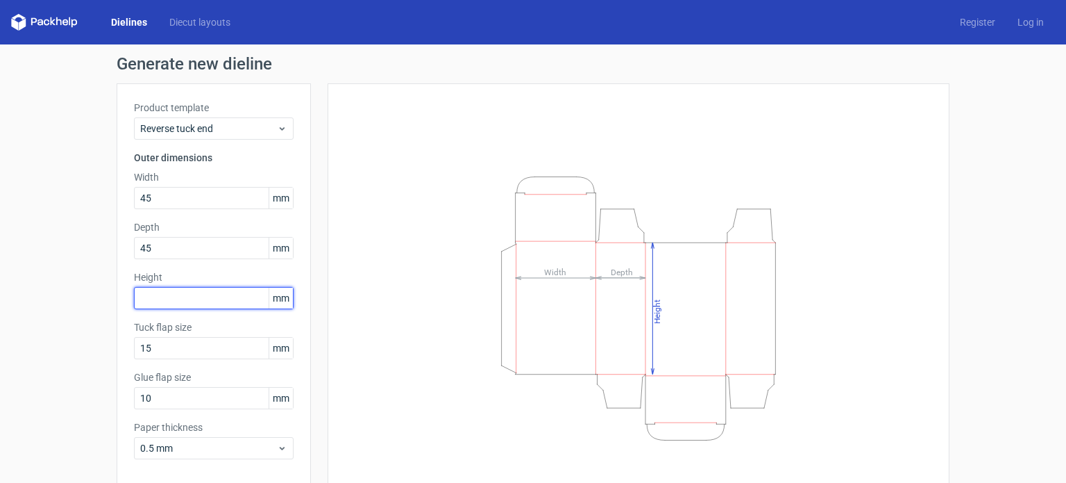
click at [194, 300] on input "text" at bounding box center [214, 298] width 160 height 22
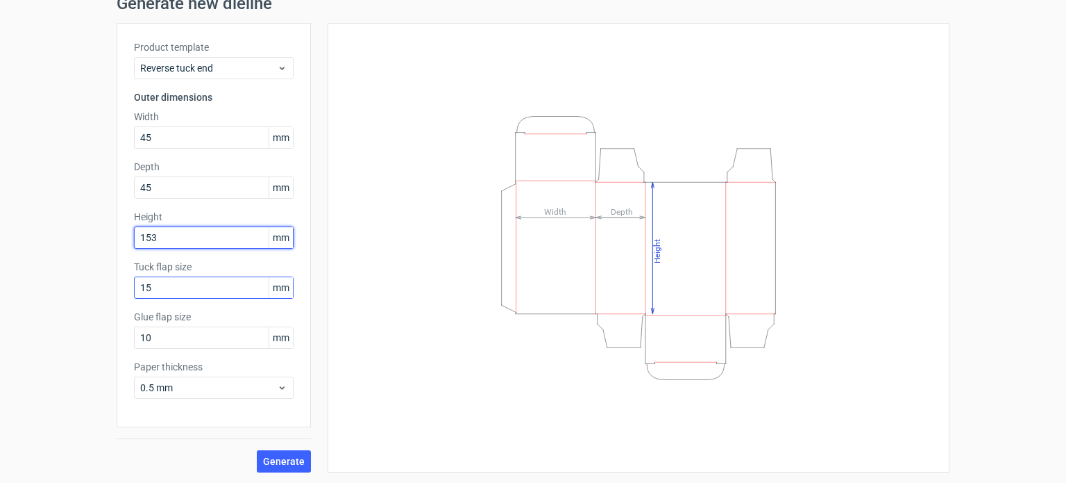
type input "153"
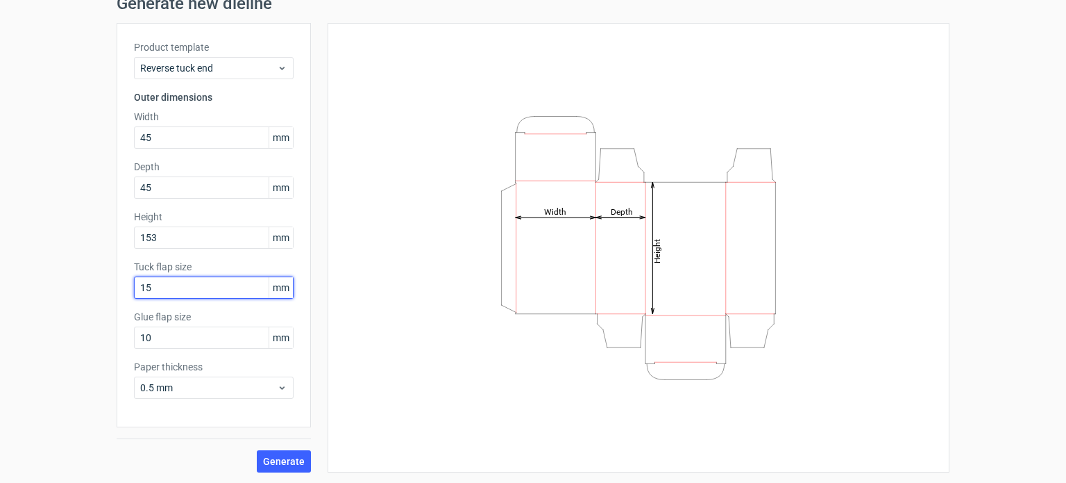
click at [187, 288] on input "15" at bounding box center [214, 287] width 160 height 22
drag, startPoint x: 187, startPoint y: 288, endPoint x: 137, endPoint y: 293, distance: 50.9
click at [137, 293] on input "15" at bounding box center [214, 287] width 160 height 22
type input "23"
click at [268, 463] on span "Generate" at bounding box center [284, 461] width 42 height 10
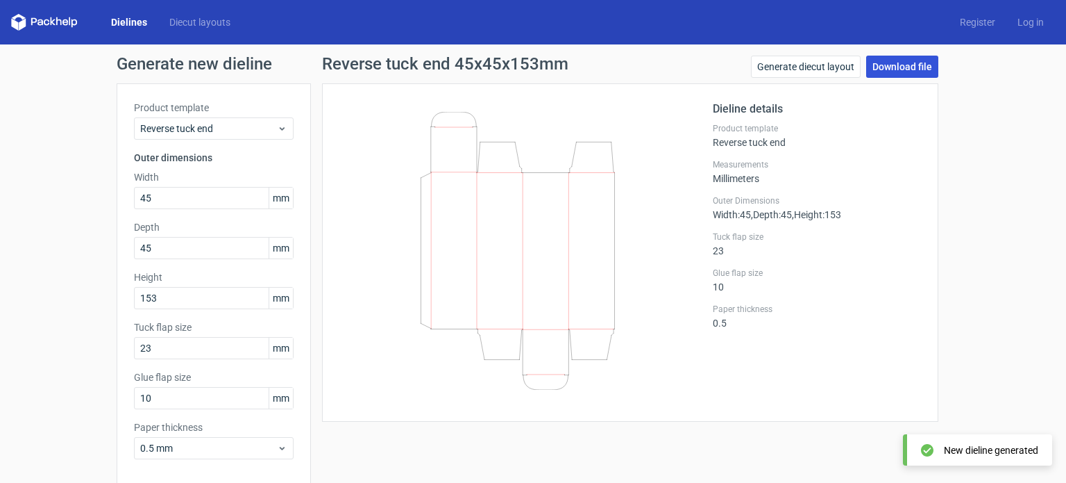
click at [894, 65] on link "Download file" at bounding box center [902, 67] width 72 height 22
click at [880, 68] on link "Download file" at bounding box center [902, 67] width 72 height 22
